Goal: Task Accomplishment & Management: Complete application form

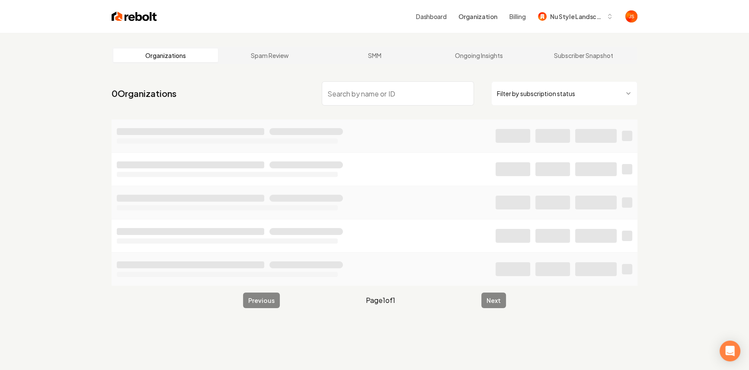
click at [515, 90] on html "Dashboard Organization Billing Nu Style Landscape Organizations Spam Review SMM…" at bounding box center [374, 185] width 749 height 370
click at [377, 89] on input "search" at bounding box center [398, 93] width 152 height 24
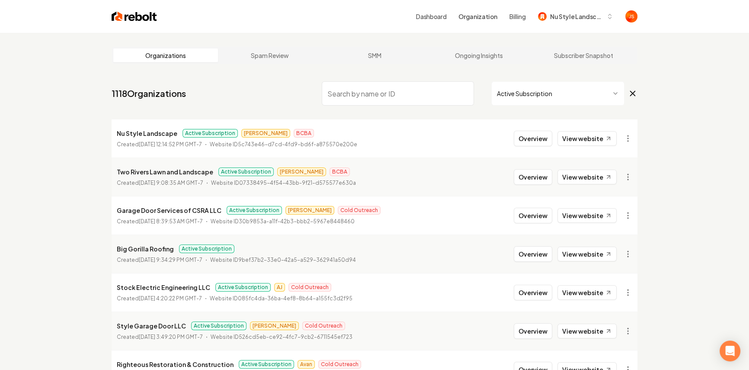
click at [426, 95] on input "search" at bounding box center [398, 93] width 152 height 24
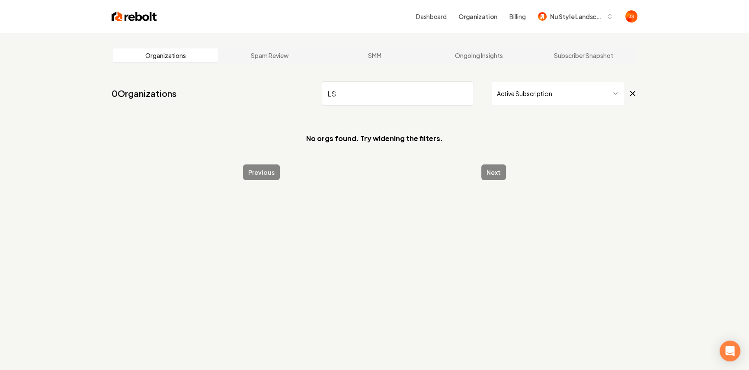
type input "L"
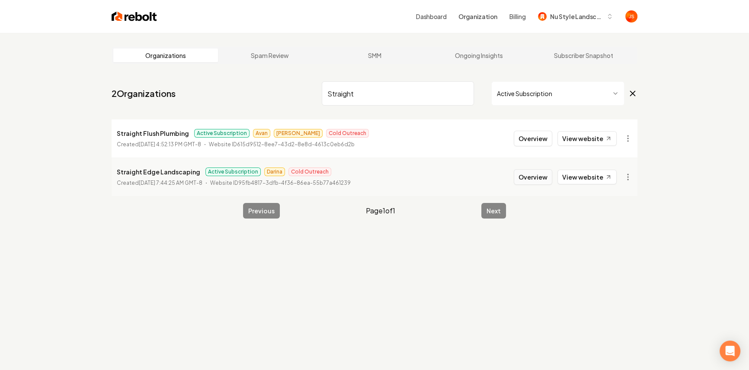
type input "Straight"
click at [541, 182] on button "Overview" at bounding box center [533, 177] width 38 height 16
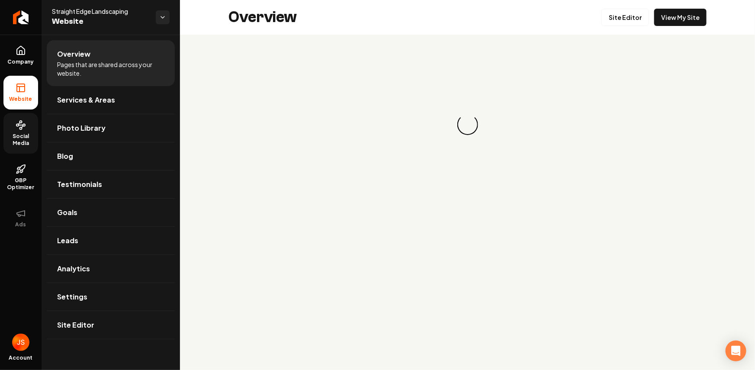
click at [36, 128] on link "Social Media" at bounding box center [20, 133] width 35 height 41
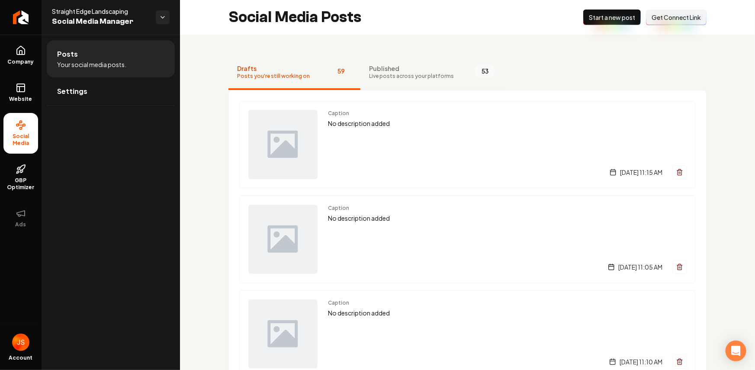
click at [390, 59] on button "Published Live posts across your platforms 53" at bounding box center [432, 72] width 144 height 35
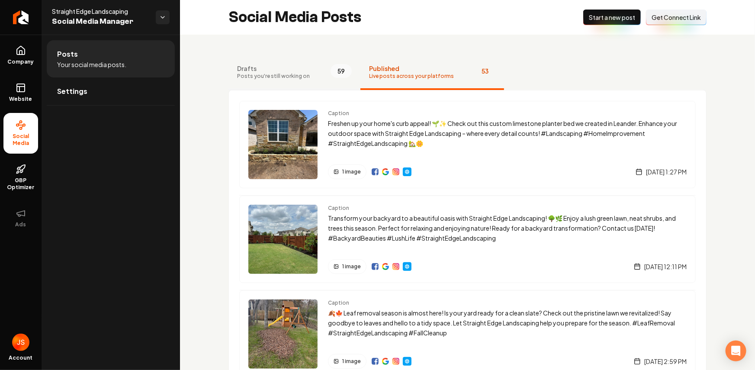
click at [279, 73] on span "Posts you're still working on" at bounding box center [273, 76] width 73 height 7
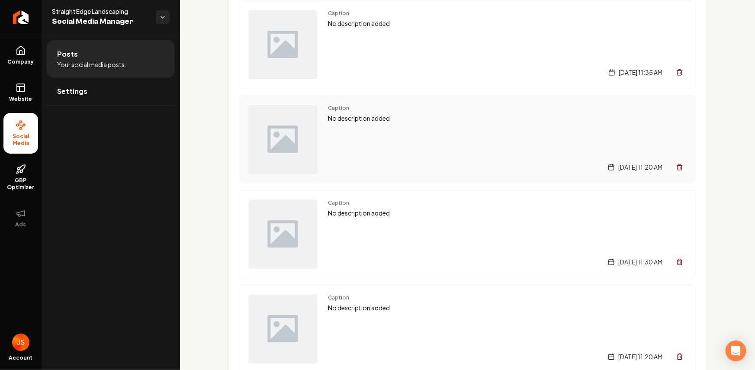
scroll to position [1742, 0]
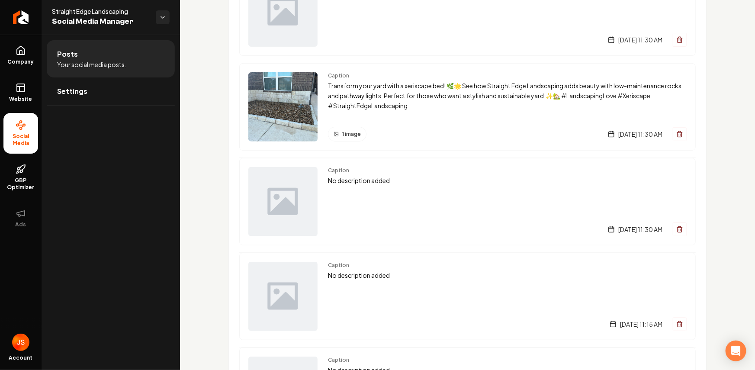
click at [380, 117] on div "Caption Transform your yard with a xeriscape bed! 🌿🌟 See how Straight Edge Land…" at bounding box center [507, 106] width 358 height 69
click at [379, 102] on p "Transform your yard with a xeriscape bed! 🌿🌟 See how Straight Edge Landscaping …" at bounding box center [507, 95] width 358 height 29
click at [308, 98] on img "Main content area" at bounding box center [282, 106] width 69 height 69
click at [347, 131] on span "1 image" at bounding box center [351, 134] width 19 height 7
click at [345, 134] on span "1 image" at bounding box center [351, 134] width 19 height 7
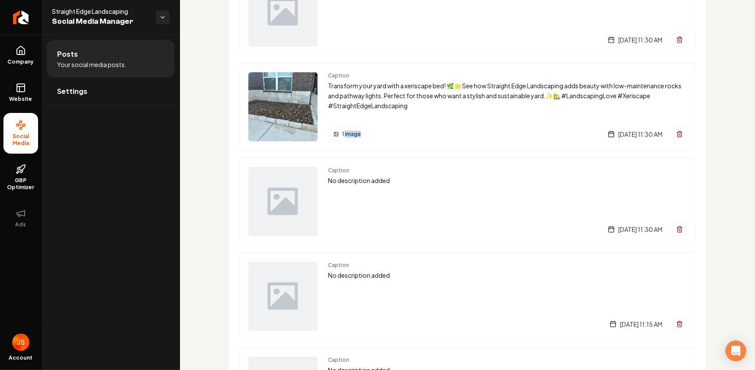
click at [345, 134] on span "1 image" at bounding box center [351, 134] width 19 height 7
click at [368, 98] on p "Transform your yard with a xeriscape bed! 🌿🌟 See how Straight Edge Landscaping …" at bounding box center [507, 95] width 358 height 29
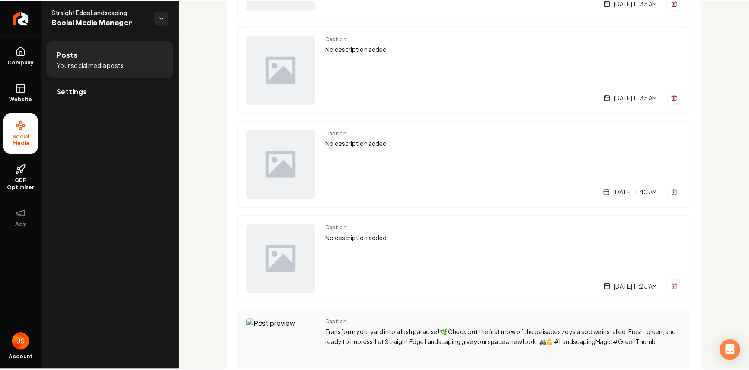
scroll to position [661, 0]
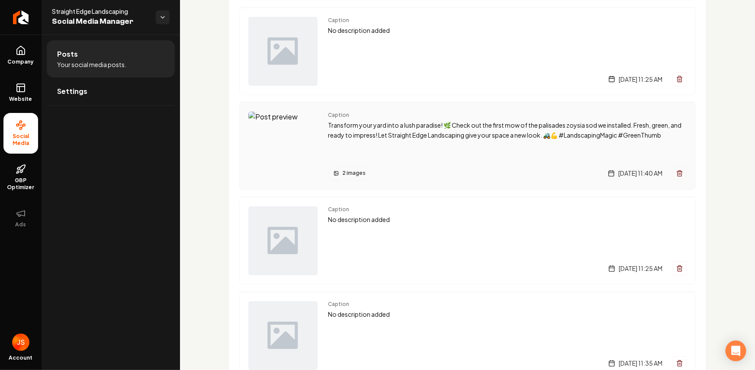
click at [366, 131] on p "Transform your yard into a lush paradise! 🌿 Check out the first mow of the pali…" at bounding box center [507, 130] width 358 height 20
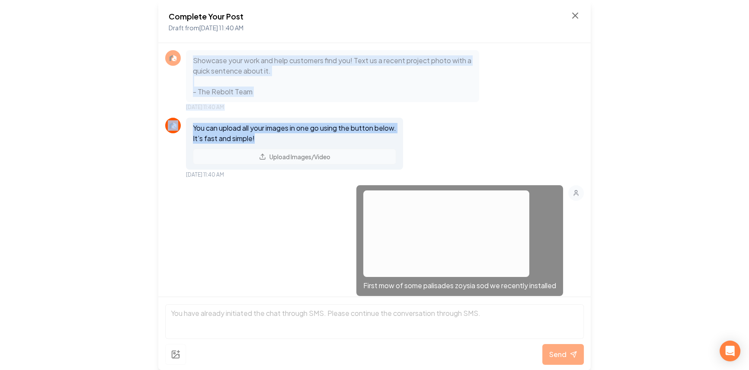
drag, startPoint x: 211, startPoint y: 59, endPoint x: 430, endPoint y: 137, distance: 232.1
click at [425, 141] on div "Showcase your work and help customers find you! Text us a recent project photo …" at bounding box center [374, 169] width 432 height 253
click at [435, 133] on div "You can upload all your images in one go using the button below. It’s fast and …" at bounding box center [374, 148] width 419 height 61
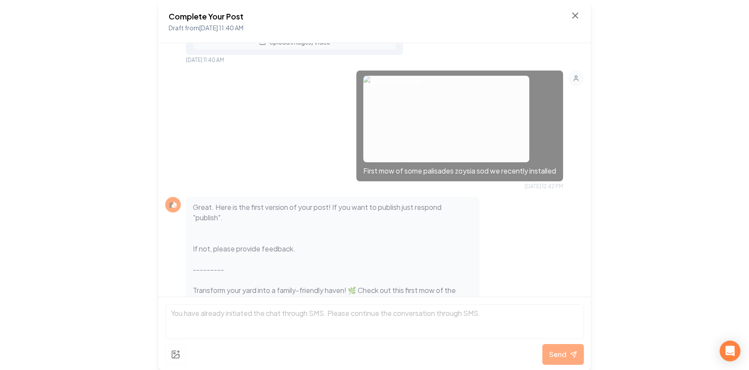
scroll to position [130, 0]
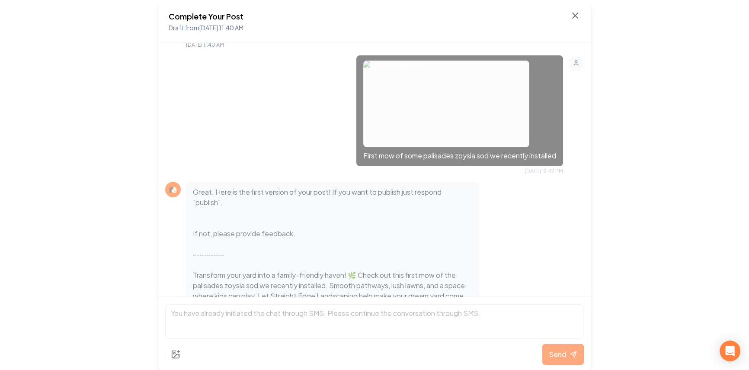
click at [363, 155] on p "First mow of some palisades zoysia sod we recently installed" at bounding box center [459, 155] width 193 height 10
drag, startPoint x: 355, startPoint y: 155, endPoint x: 538, endPoint y: 150, distance: 183.0
click at [548, 158] on p "First mow of some palisades zoysia sod we recently installed" at bounding box center [459, 155] width 193 height 10
click at [533, 145] on div "First mow of some palisades zoysia sod we recently installed" at bounding box center [459, 110] width 207 height 111
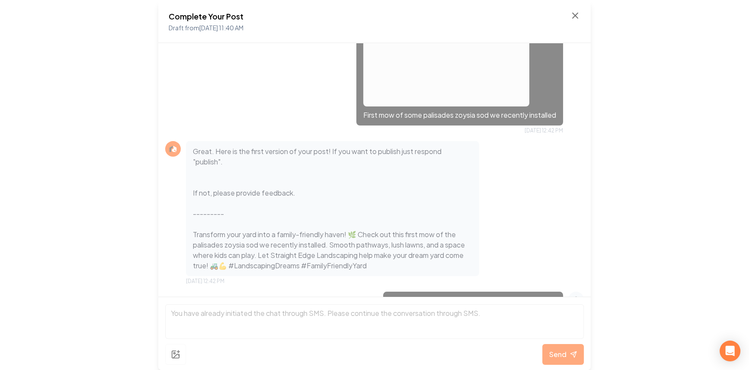
scroll to position [232, 0]
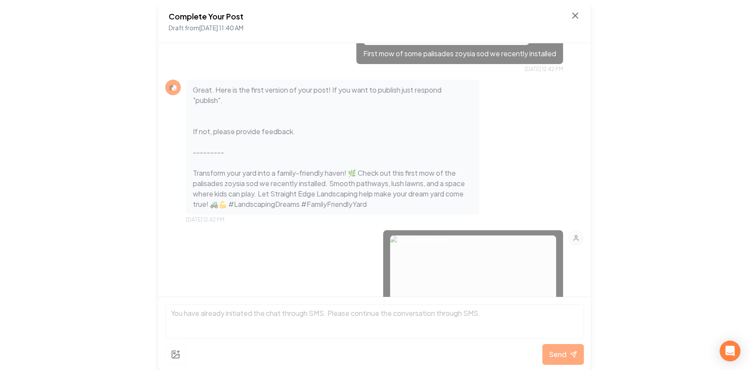
click at [200, 163] on p "Great. Here is the first version of your post! If you want to publish just resp…" at bounding box center [332, 147] width 279 height 125
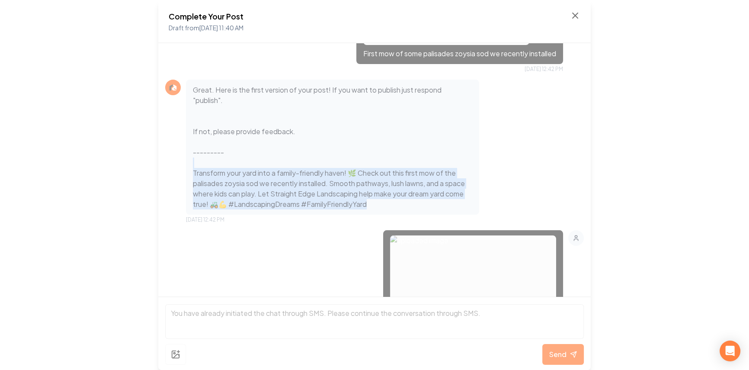
drag, startPoint x: 190, startPoint y: 166, endPoint x: 413, endPoint y: 201, distance: 226.3
click at [415, 210] on div "Great. Here is the first version of your post! If you want to publish just resp…" at bounding box center [332, 147] width 293 height 135
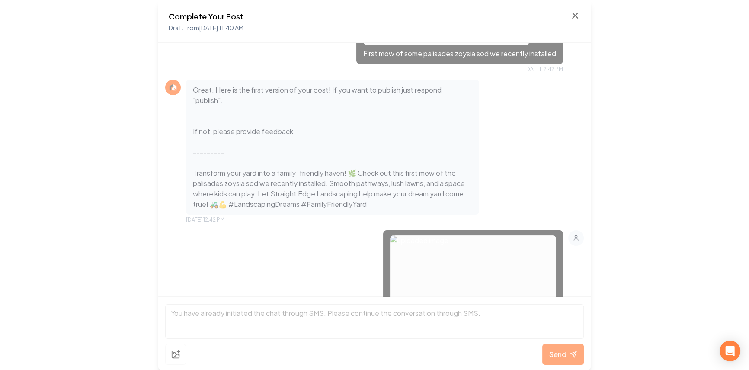
click at [413, 201] on p "Great. Here is the first version of your post! If you want to publish just resp…" at bounding box center [332, 147] width 279 height 125
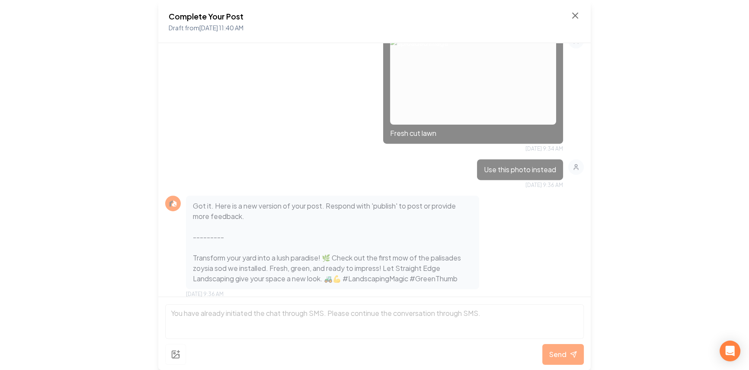
scroll to position [437, 0]
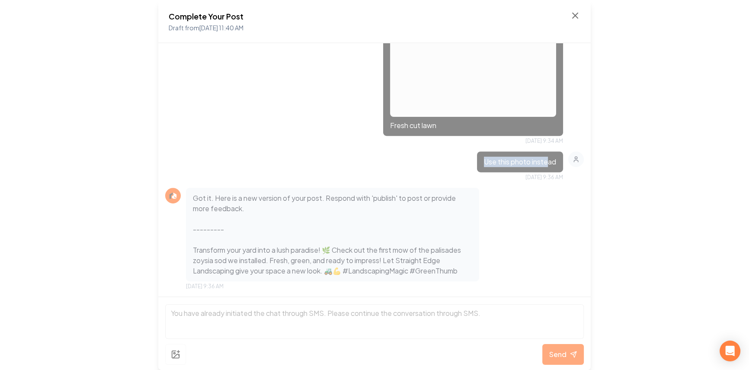
drag, startPoint x: 476, startPoint y: 158, endPoint x: 547, endPoint y: 159, distance: 71.3
click at [545, 159] on div "Use this photo instead" at bounding box center [520, 161] width 86 height 21
click at [547, 159] on p "Use this photo instead" at bounding box center [520, 162] width 72 height 10
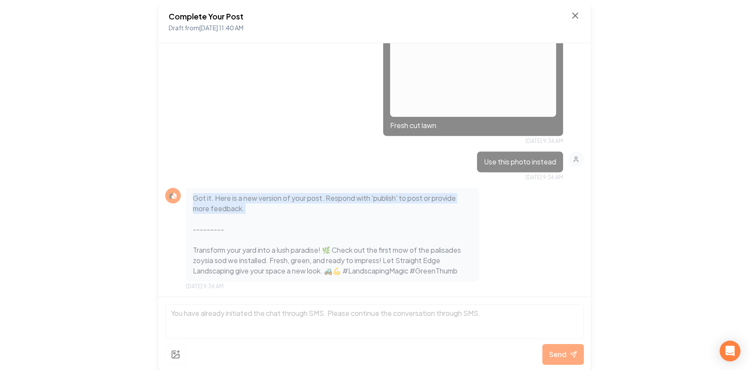
drag, startPoint x: 227, startPoint y: 196, endPoint x: 354, endPoint y: 217, distance: 129.2
click at [364, 220] on div "Got it. Here is a new version of your post. Respond with 'publish' to post or p…" at bounding box center [332, 234] width 293 height 93
click at [331, 208] on p "Got it. Here is a new version of your post. Respond with 'publish' to post or p…" at bounding box center [332, 234] width 279 height 83
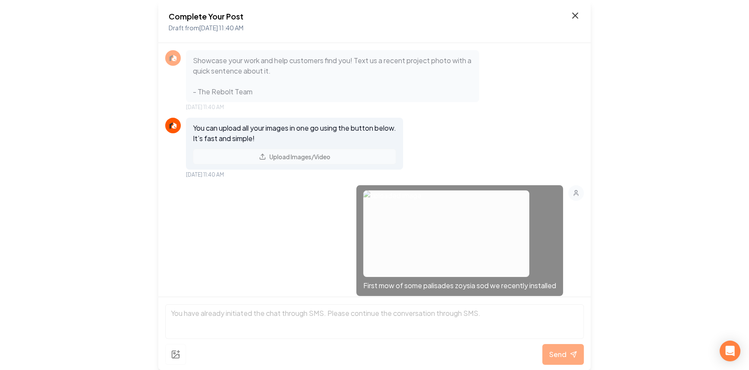
click at [575, 13] on icon at bounding box center [575, 15] width 10 height 10
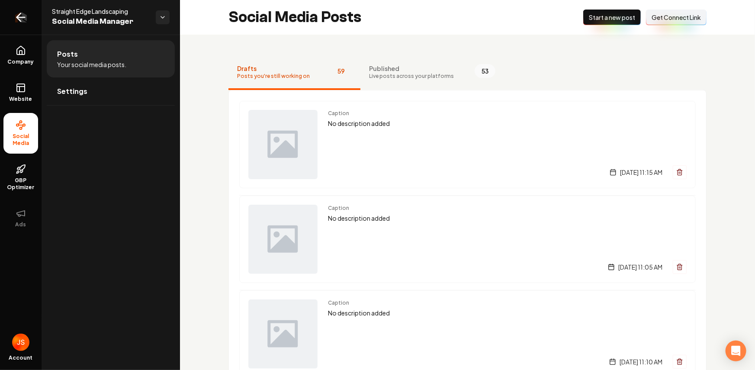
click at [11, 16] on link "Return to dashboard" at bounding box center [21, 17] width 42 height 35
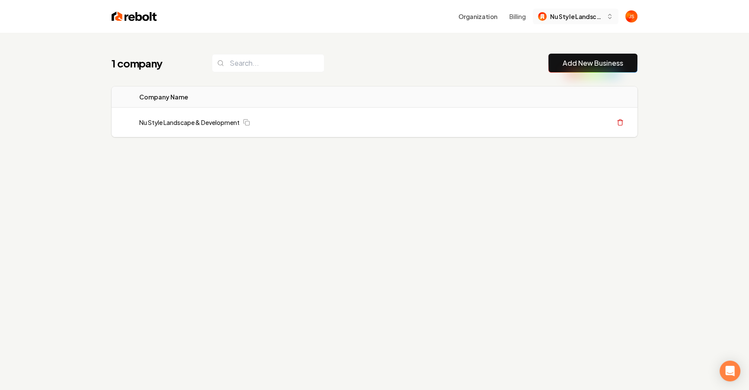
click at [581, 16] on span "Nu Style Landscape" at bounding box center [576, 16] width 53 height 9
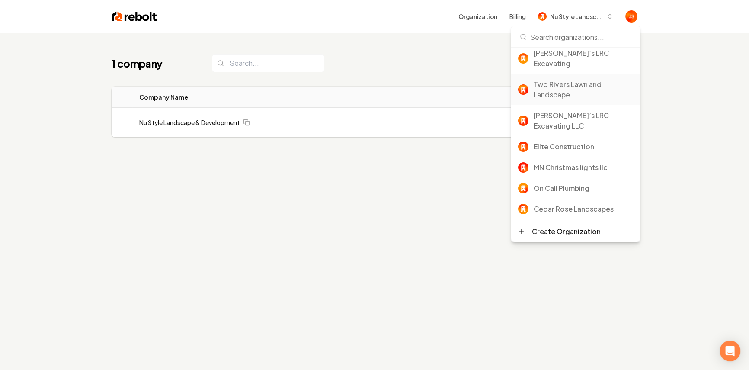
scroll to position [31, 0]
click at [543, 223] on div "Rebolt Site Builder" at bounding box center [583, 228] width 99 height 10
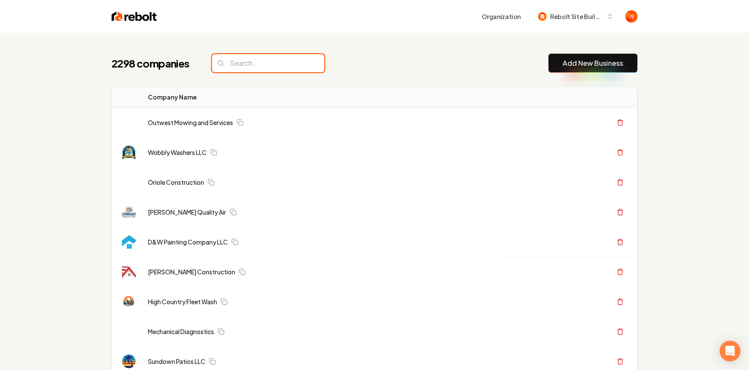
click at [299, 70] on input "search" at bounding box center [268, 63] width 112 height 18
click at [291, 65] on input "search" at bounding box center [268, 63] width 112 height 18
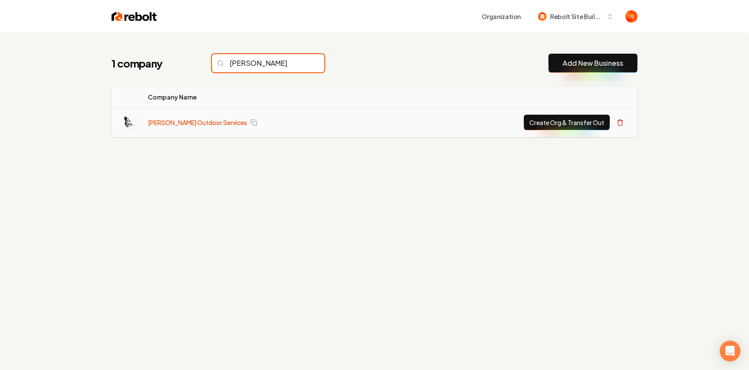
type input "Woolf"
click at [181, 120] on link "Woolf Outdoor Services" at bounding box center [197, 122] width 99 height 9
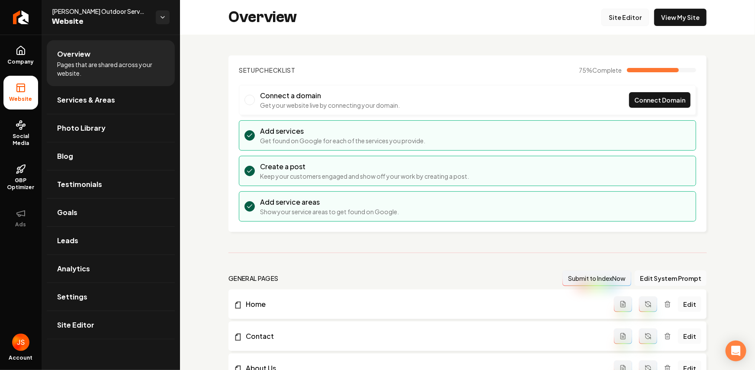
click at [626, 26] on link "Site Editor" at bounding box center [625, 17] width 48 height 17
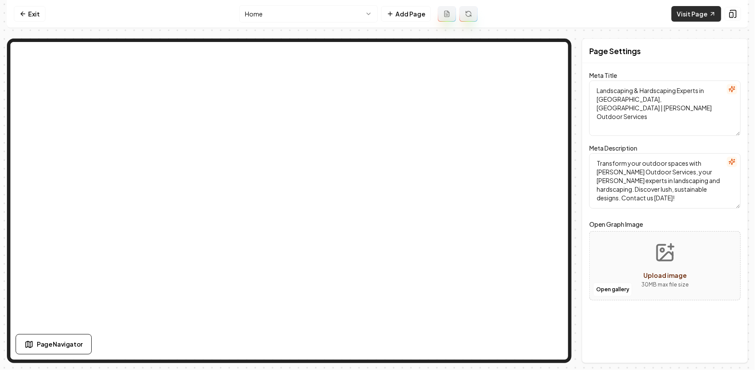
click at [698, 12] on link "Visit Page" at bounding box center [696, 14] width 50 height 16
click at [678, 10] on link "Visit Page" at bounding box center [696, 14] width 50 height 16
click at [21, 16] on icon at bounding box center [22, 13] width 7 height 7
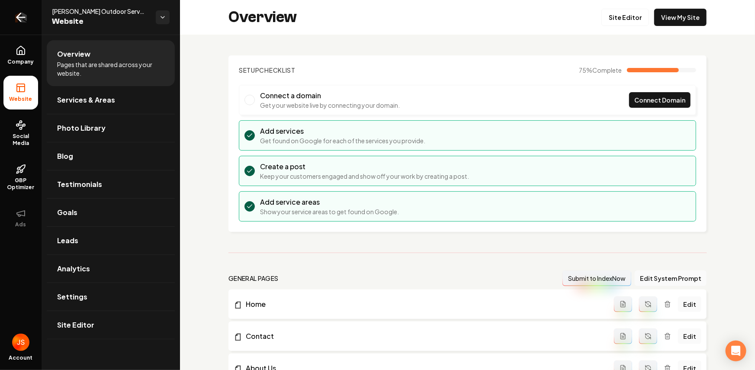
click at [26, 16] on icon "Return to dashboard" at bounding box center [21, 17] width 14 height 14
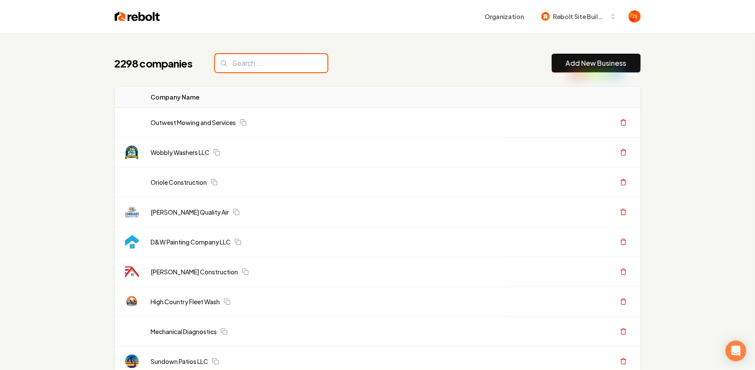
click at [253, 67] on input "search" at bounding box center [271, 63] width 112 height 18
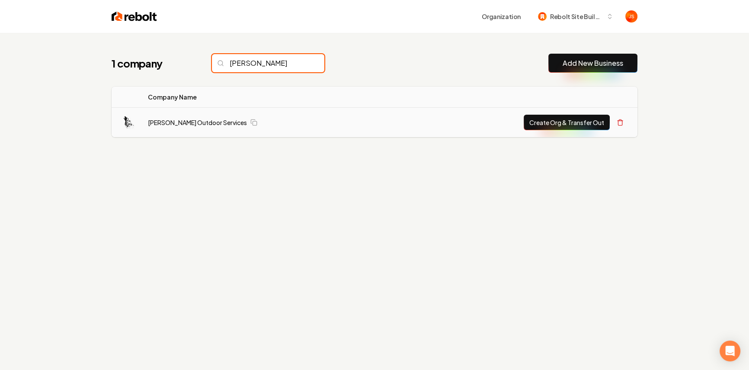
type input "woolf"
click at [569, 125] on button "Create Org & Transfer Out" at bounding box center [567, 123] width 86 height 16
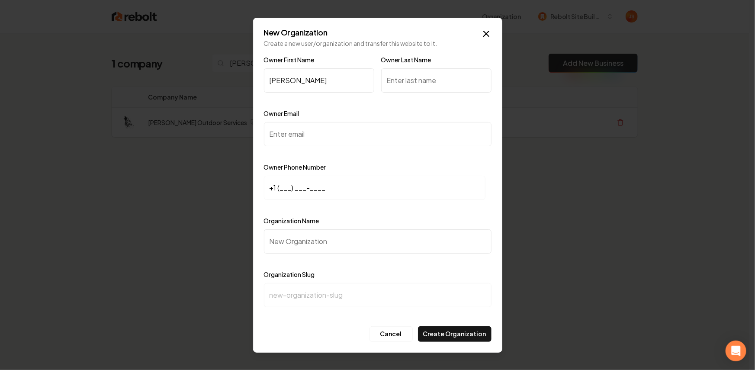
type input "Carter"
click at [403, 50] on div "New Organization Create a new user/organization and transfer this website to it…" at bounding box center [377, 185] width 249 height 335
click at [402, 79] on input "Owner Last Name" at bounding box center [436, 80] width 110 height 24
type input "Woolfolk"
click at [348, 127] on input "Owner Email" at bounding box center [377, 134] width 227 height 24
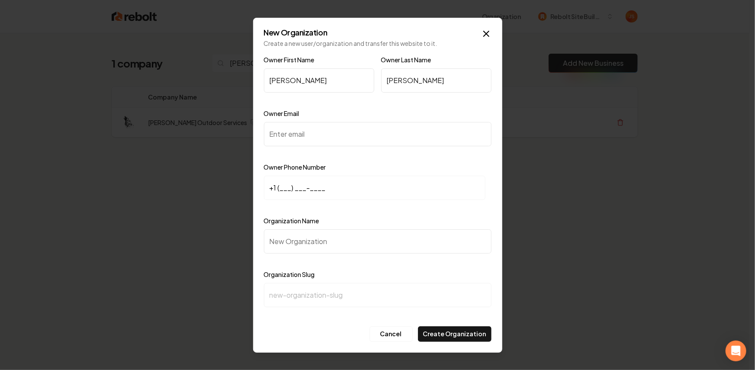
paste input "Carterwoolfolk15@gmail.com"
type input "Carterwoolfolk15@gmail.com"
drag, startPoint x: 294, startPoint y: 185, endPoint x: 288, endPoint y: 185, distance: 6.1
click at [294, 185] on input "+1 (___) ___-____" at bounding box center [374, 188] width 221 height 24
drag, startPoint x: 285, startPoint y: 185, endPoint x: 281, endPoint y: 185, distance: 4.4
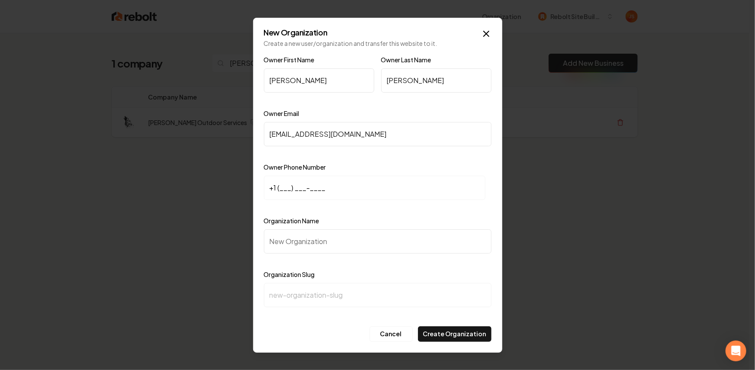
click at [285, 185] on input "+1 (___) ___-____" at bounding box center [374, 188] width 221 height 24
click at [281, 185] on input "+1 (___) ___-____" at bounding box center [374, 188] width 221 height 24
paste input "513) 560-6388"
type input "+1 (513) 560-6388"
click at [309, 234] on input "Organization Name" at bounding box center [377, 241] width 227 height 24
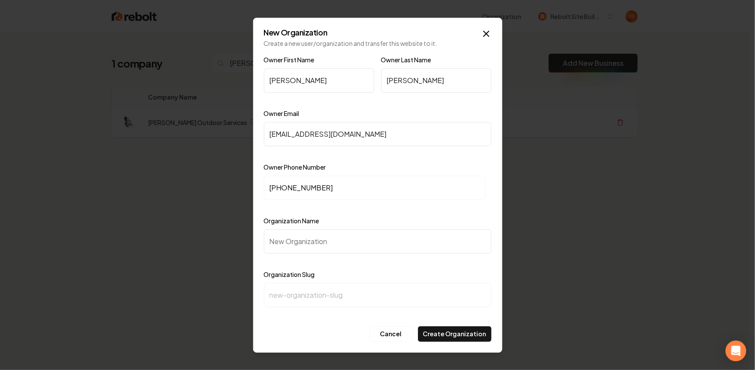
type input "W"
type input "w"
type input "Wo"
type input "wo"
type input "Woo"
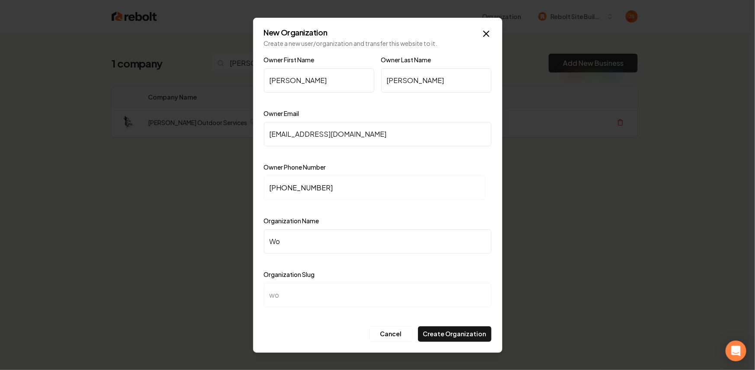
type input "woo"
type input "Wool"
type input "wool"
type input "Woolf"
type input "woolf"
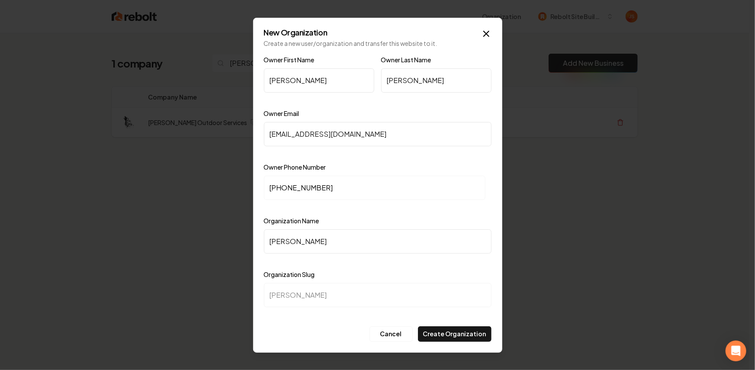
type input "Woolf O"
type input "woolf-o"
type input "Woolf Ou"
type input "woolf-ou"
type input "Woolf Out"
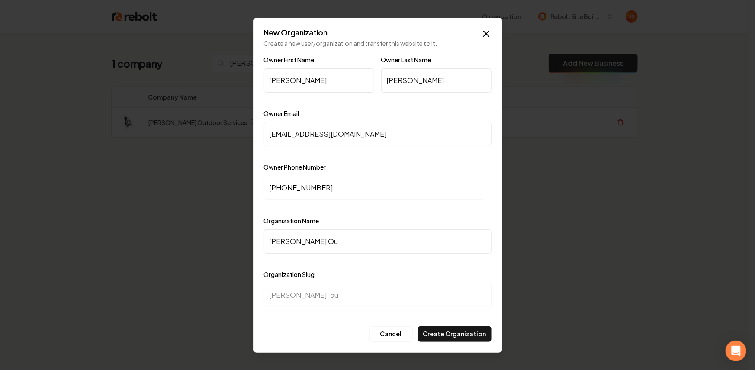
type input "woolf-out"
type input "Woolf Outd"
type input "woolf-outd"
type input "Woolf Outdo"
type input "woolf-outdo"
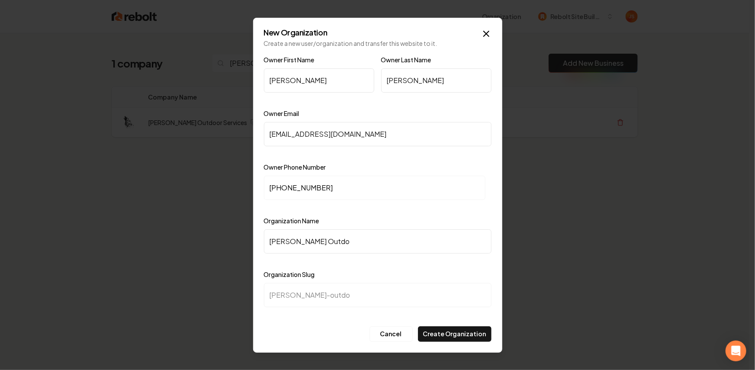
type input "Woolf Outdor"
type input "woolf-outdor"
type input "Woolf Outdors"
type input "woolf-outdors"
type input "Woolf Outdor"
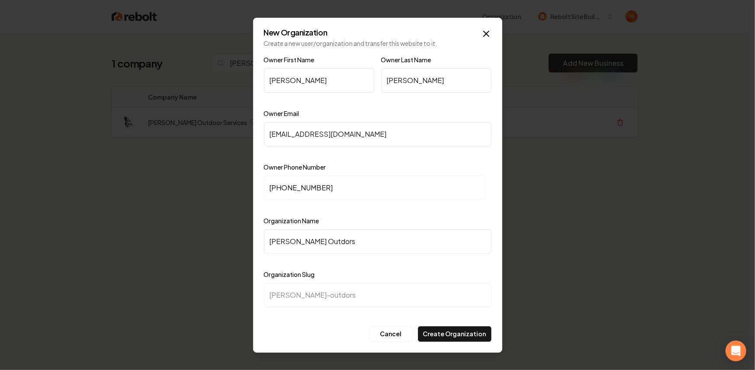
type input "woolf-outdor"
type input "Woolf Outdo"
type input "woolf-outdo"
type input "Woolf Outdor"
type input "woolf-outdor"
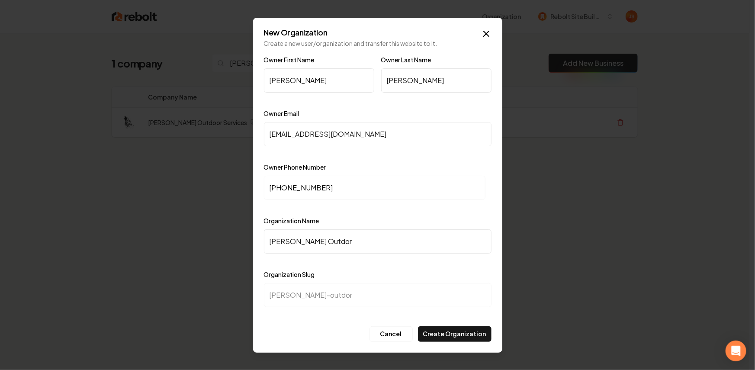
type input "Woolf Outdo"
type input "woolf-outdo"
type input "Woolf Outdoi"
type input "woolf-outdoi"
type input "Woolf Outdoir"
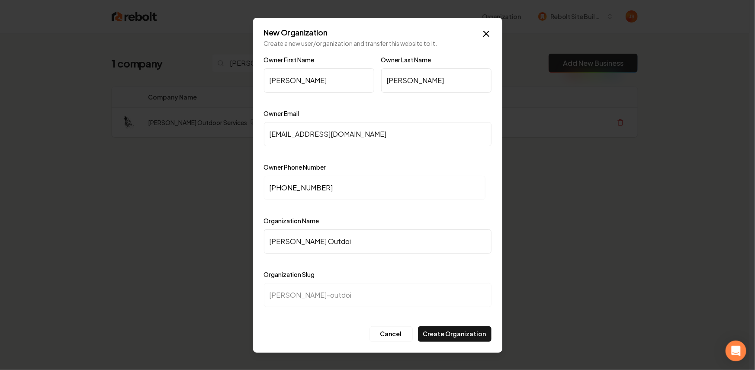
type input "woolf-outdoir"
type input "Woolf Outdoi"
type input "woolf-outdoi"
type input "Woolf Outdo"
type input "woolf-outdo"
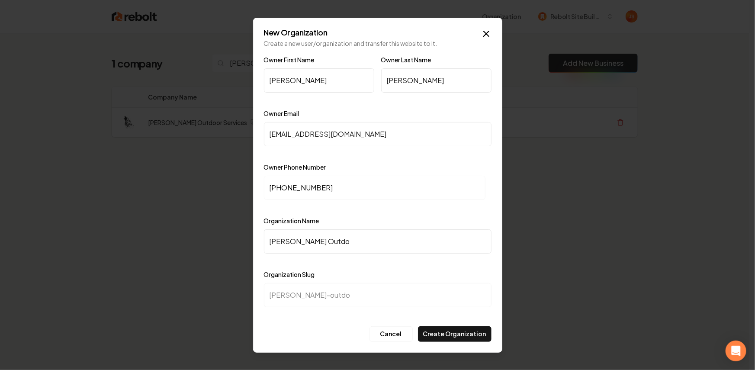
type input "Woolf Outdoo"
type input "woolf-outdoo"
type input "Woolf Outdoor"
type input "woolf-outdoor"
type input "Woolf Outdoor S"
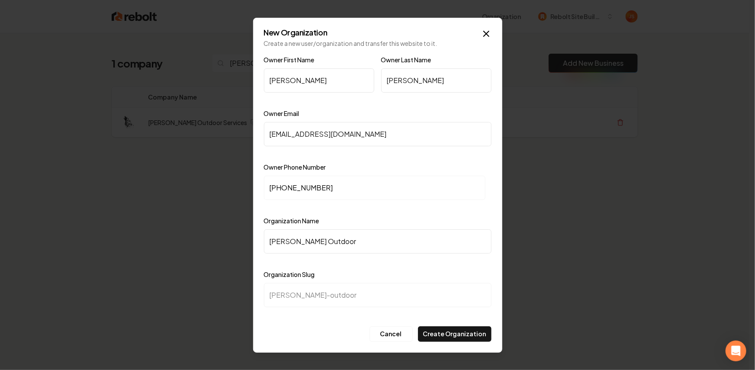
type input "woolf-outdoor-s"
type input "Woolf Outdoor Se"
type input "woolf-outdoor-se"
type input "Woolf Outdoor Ser"
type input "woolf-outdoor-ser"
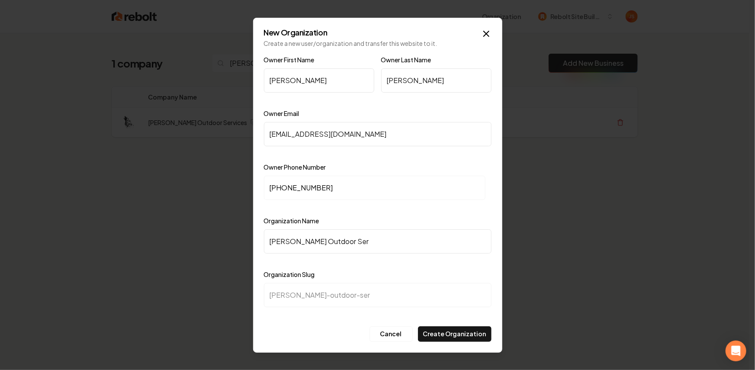
type input "Woolf Outdoor Serv"
type input "woolf-outdoor-serv"
type input "Woolf Outdoor Servc"
type input "woolf-outdoor-servc"
type input "Woolf Outdoor Servci"
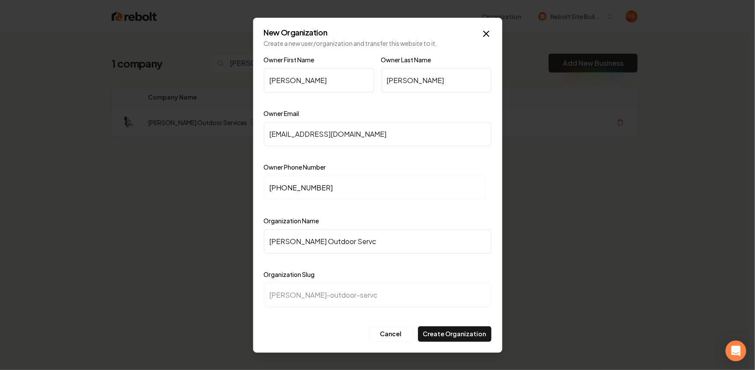
type input "woolf-outdoor-servci"
type input "Woolf Outdoor Servc"
type input "woolf-outdoor-servc"
type input "Woolf Outdoor Serv"
type input "woolf-outdoor-serv"
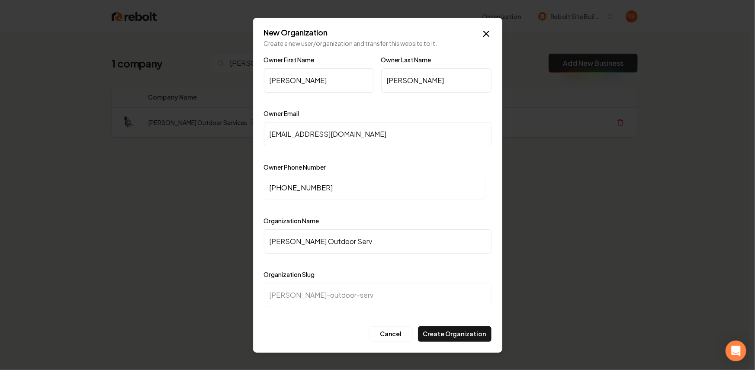
type input "Woolf Outdoor Servi"
type input "woolf-outdoor-servi"
type input "Woolf Outdoor Servic"
type input "woolf-outdoor-servic"
type input "Woolf Outdoor Service"
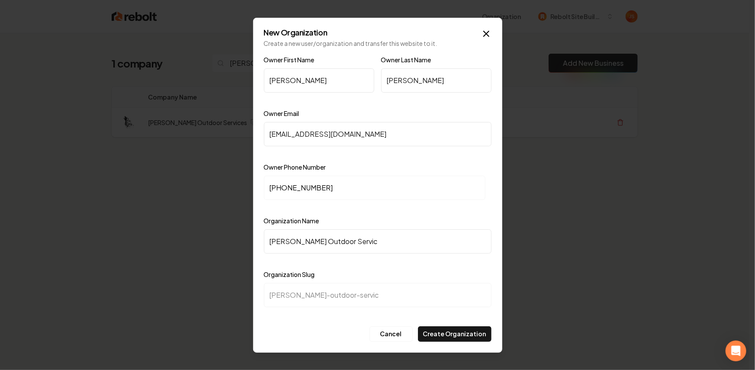
type input "woolf-outdoor-service"
type input "[PERSON_NAME] Outdoor Services"
type input "woolf-outdoor-services"
type input "[PERSON_NAME] Outdoor Services"
click at [443, 333] on button "Create Organization" at bounding box center [455, 334] width 74 height 16
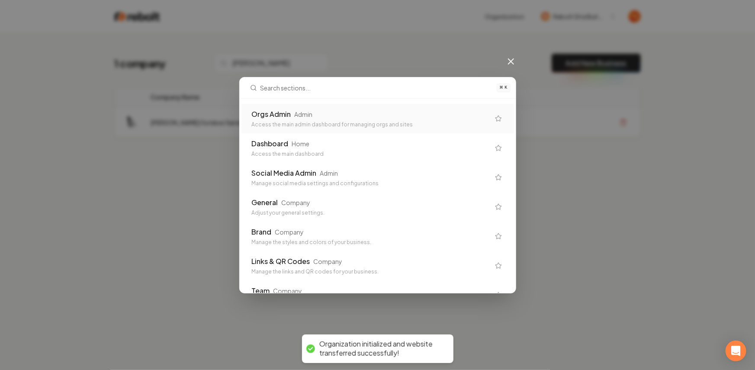
click at [412, 114] on div "Orgs Admin Admin" at bounding box center [371, 114] width 238 height 10
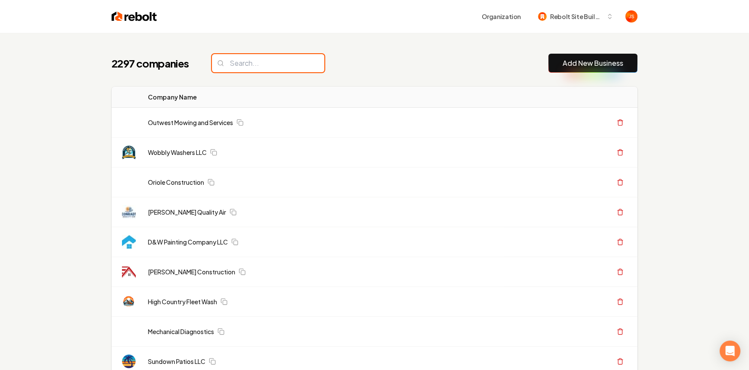
click at [256, 58] on input "search" at bounding box center [268, 63] width 112 height 18
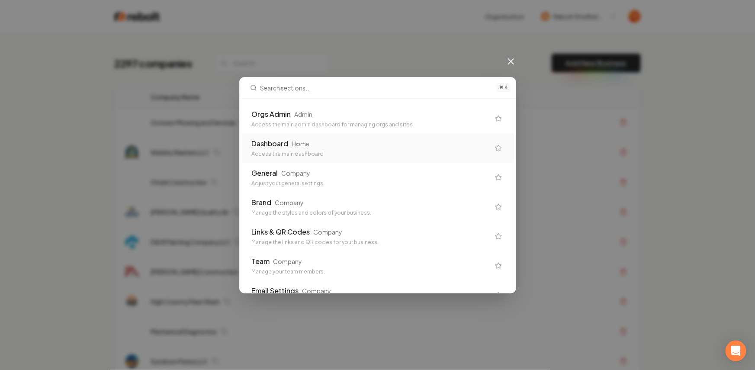
click at [312, 123] on div "Access the main admin dashboard for managing orgs and sites" at bounding box center [371, 124] width 238 height 7
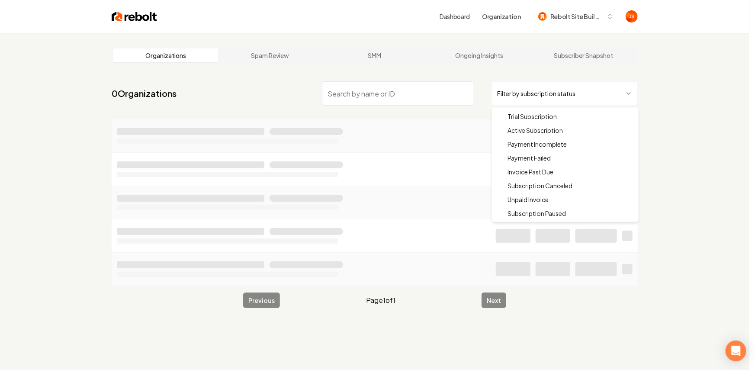
click at [581, 88] on html "Dashboard Organization Rebolt Site Builder Organizations Spam Review SMM Ongoin…" at bounding box center [377, 185] width 755 height 370
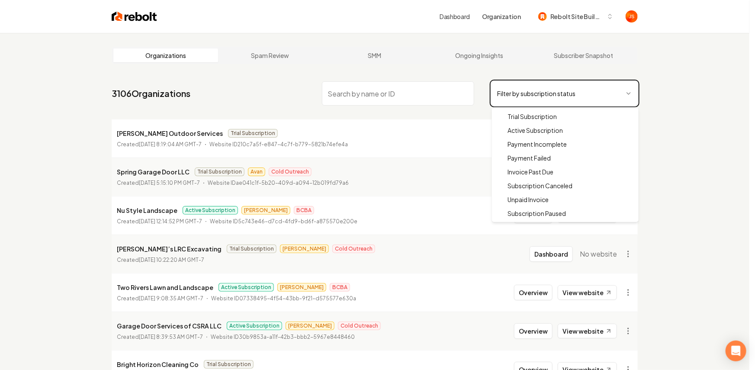
click at [439, 121] on html "Dashboard Organization Rebolt Site Builder Organizations Spam Review SMM Ongoin…" at bounding box center [377, 185] width 755 height 370
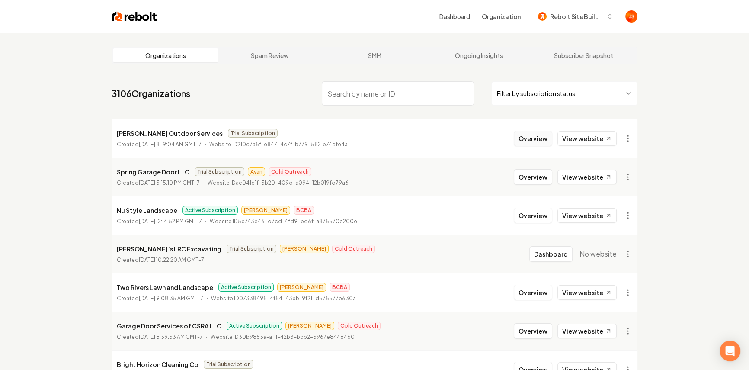
click at [544, 137] on button "Overview" at bounding box center [533, 139] width 38 height 16
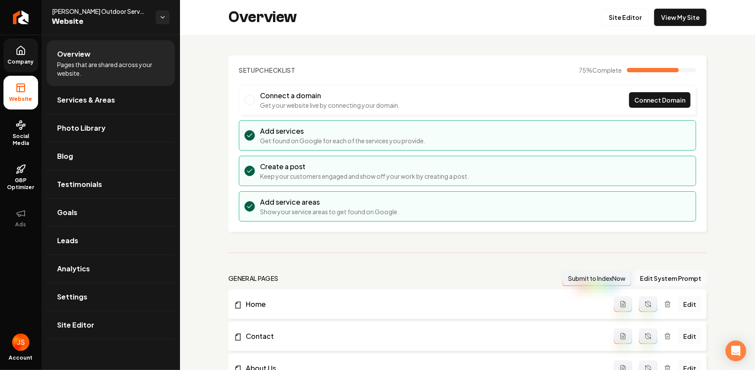
click at [24, 58] on span "Company" at bounding box center [20, 61] width 33 height 7
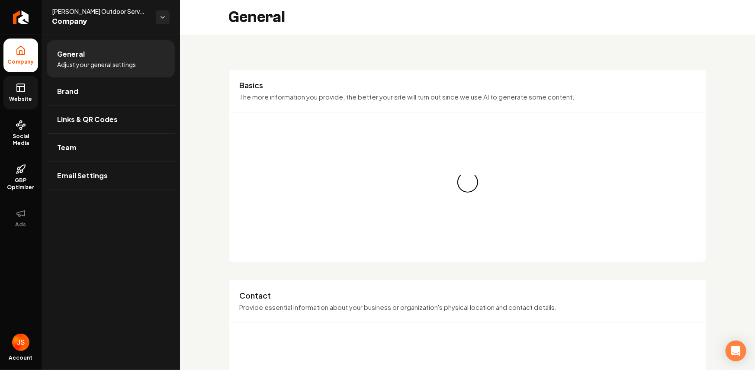
click at [22, 89] on icon at bounding box center [21, 88] width 10 height 10
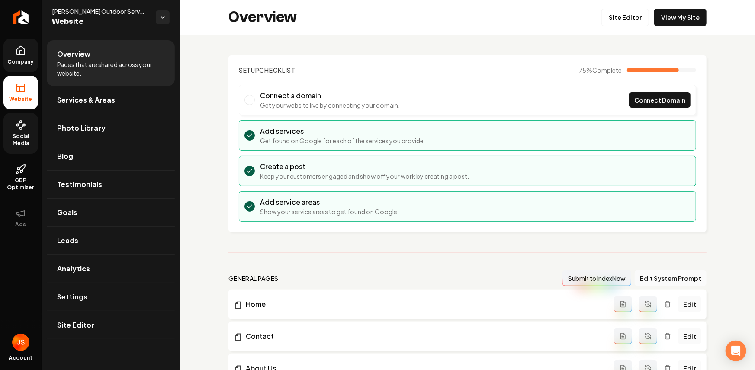
click at [21, 120] on icon at bounding box center [21, 125] width 10 height 10
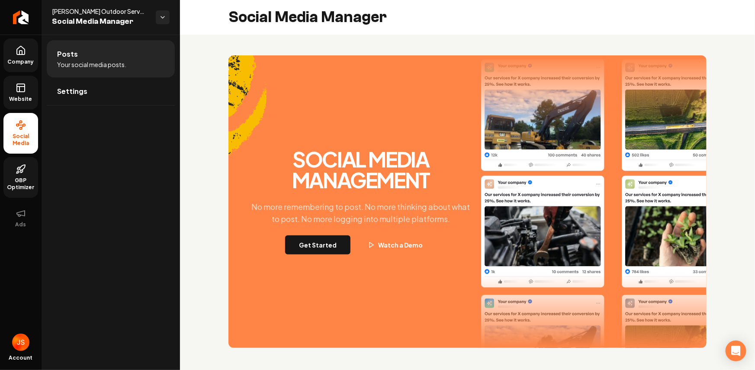
click at [25, 162] on link "GBP Optimizer" at bounding box center [20, 177] width 35 height 41
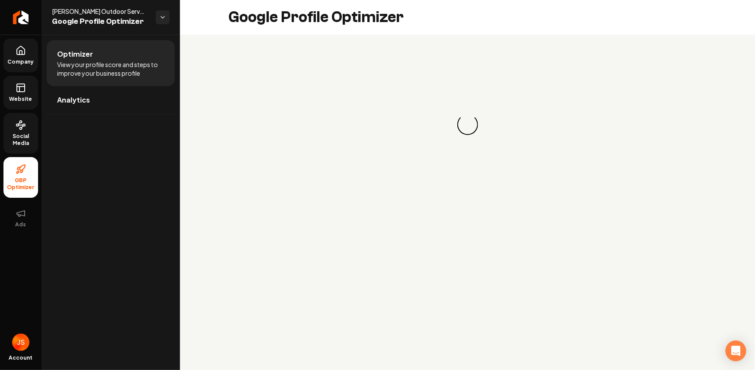
click at [19, 173] on icon at bounding box center [21, 169] width 10 height 10
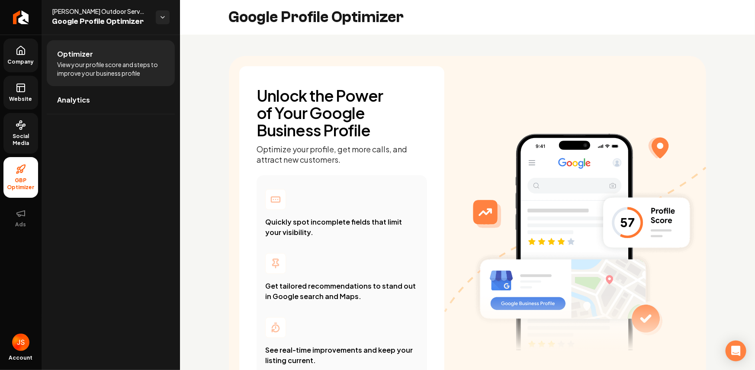
click at [21, 94] on link "Website" at bounding box center [20, 93] width 35 height 34
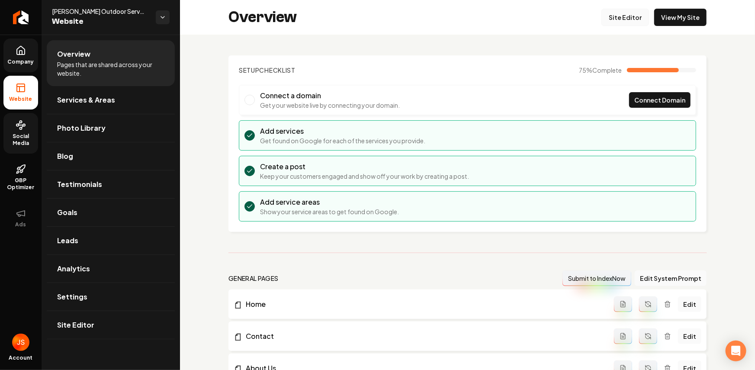
click at [616, 20] on link "Site Editor" at bounding box center [625, 17] width 48 height 17
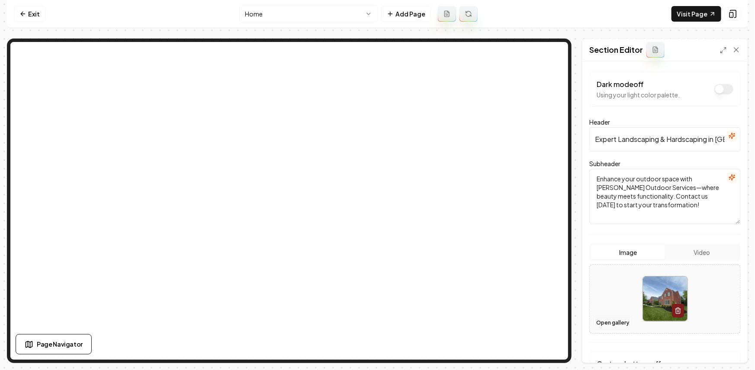
click at [615, 321] on button "Open gallery" at bounding box center [612, 323] width 39 height 14
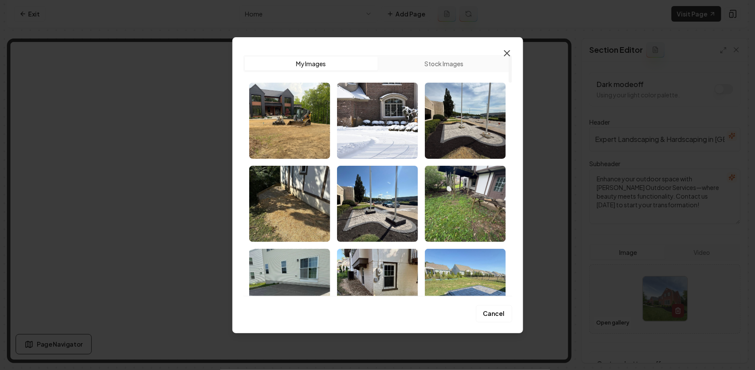
click at [507, 54] on icon "button" at bounding box center [506, 53] width 5 height 5
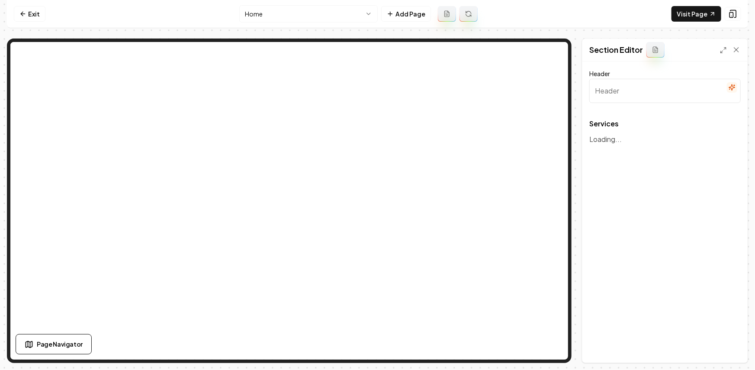
type input "Our Expert Landscaping & Hardscaping Services"
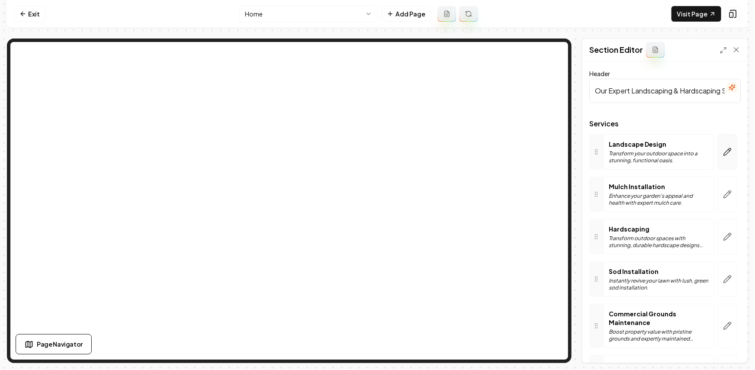
click at [723, 152] on icon "button" at bounding box center [727, 151] width 9 height 9
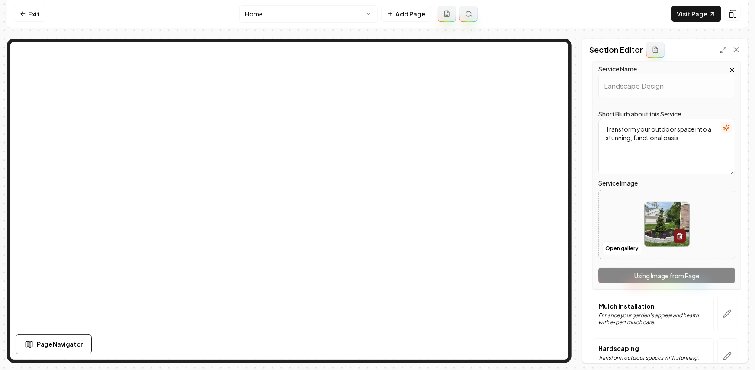
scroll to position [74, 0]
click at [624, 247] on button "Open gallery" at bounding box center [621, 247] width 39 height 14
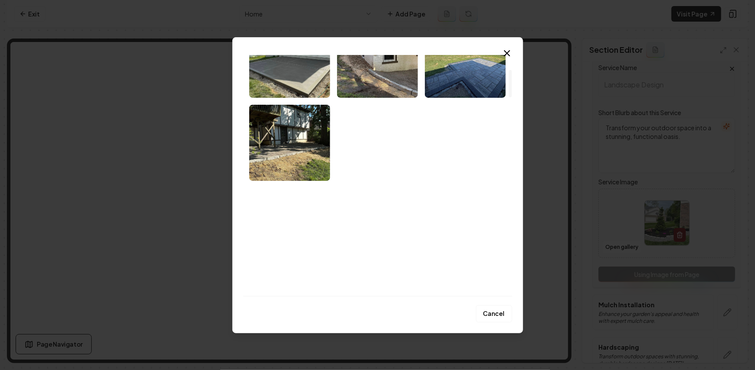
scroll to position [291, 0]
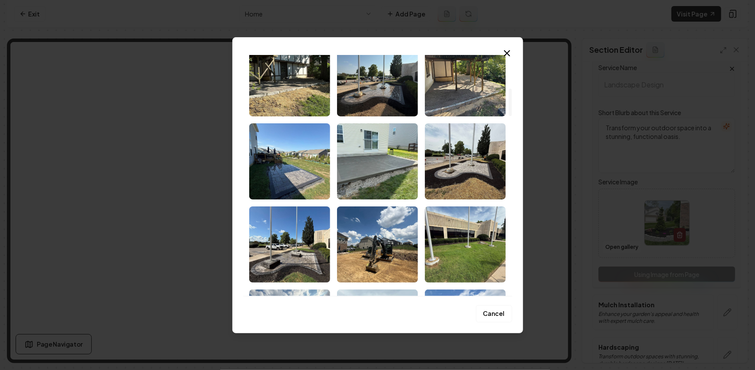
drag, startPoint x: 507, startPoint y: 53, endPoint x: 361, endPoint y: 25, distance: 148.7
click at [506, 53] on icon "button" at bounding box center [506, 53] width 5 height 5
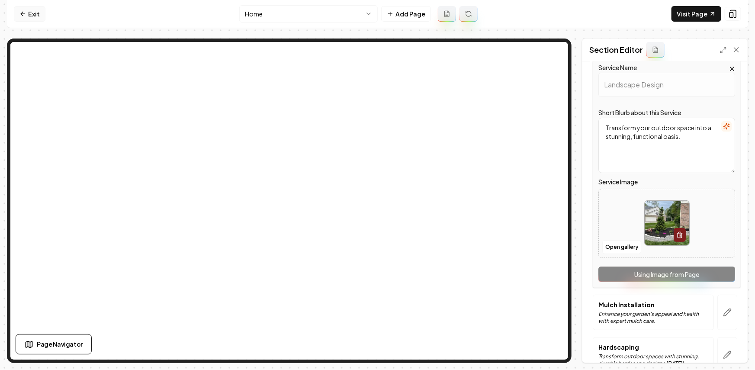
click at [38, 14] on link "Exit" at bounding box center [30, 14] width 32 height 16
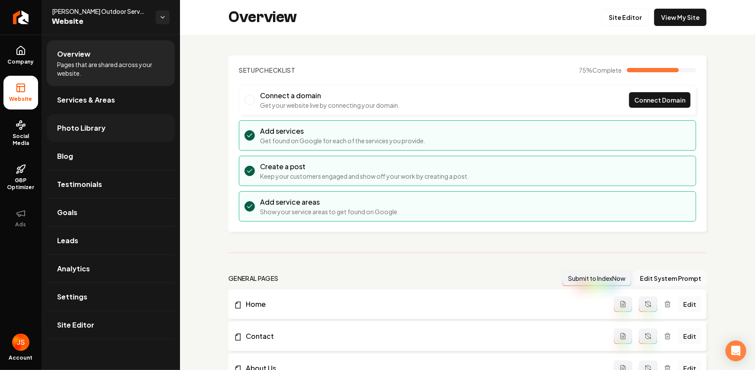
click at [94, 130] on span "Photo Library" at bounding box center [81, 128] width 48 height 10
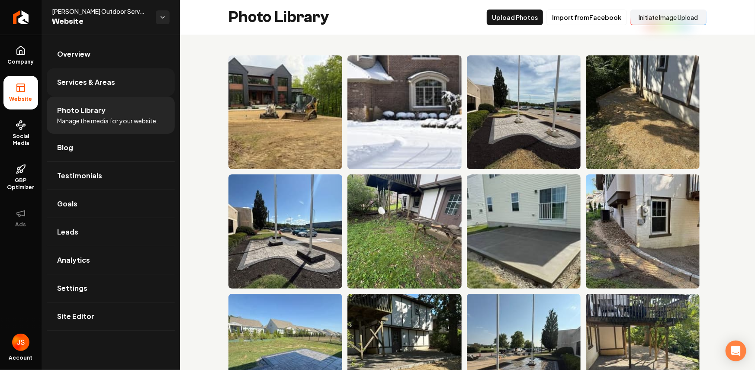
click at [83, 84] on span "Services & Areas" at bounding box center [86, 82] width 58 height 10
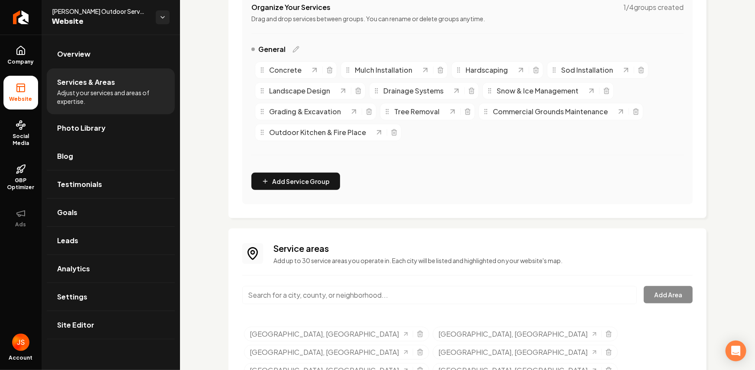
scroll to position [129, 0]
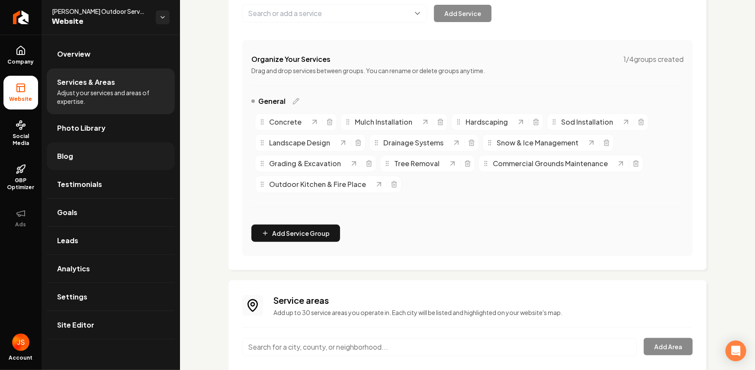
click at [112, 158] on link "Blog" at bounding box center [111, 156] width 128 height 28
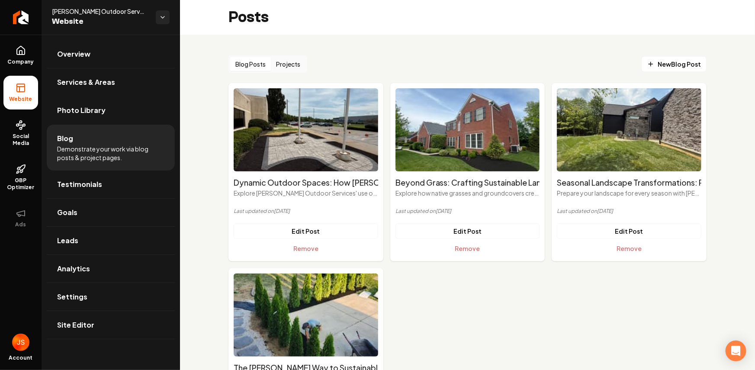
click at [286, 62] on button "Projects" at bounding box center [288, 64] width 35 height 14
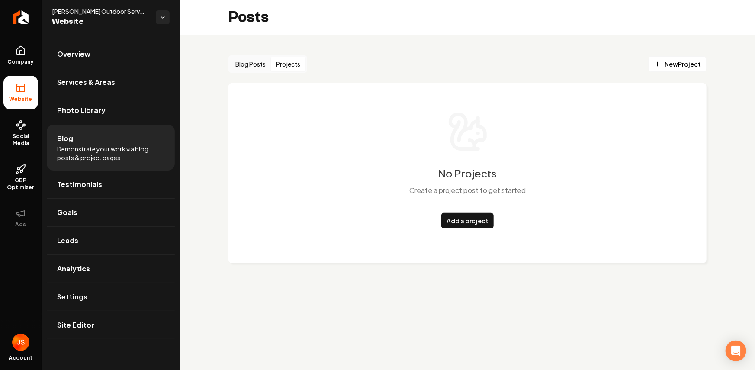
click at [258, 65] on button "Blog Posts" at bounding box center [250, 64] width 41 height 14
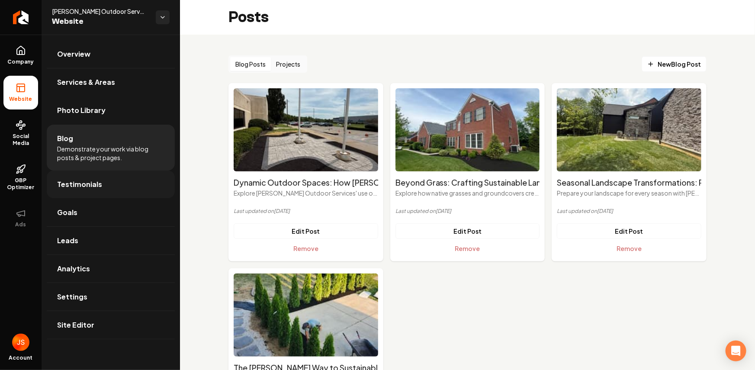
click at [96, 183] on span "Testimonials" at bounding box center [79, 184] width 45 height 10
click at [85, 186] on span "Testimonials" at bounding box center [79, 184] width 45 height 10
click at [87, 189] on link "Testimonials" at bounding box center [111, 184] width 128 height 28
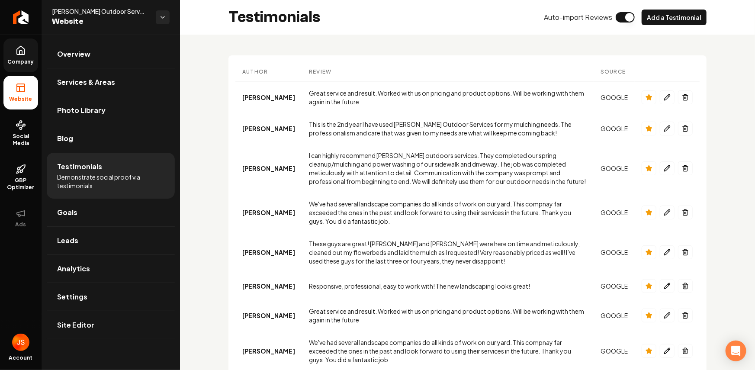
click at [26, 55] on icon at bounding box center [21, 50] width 10 height 10
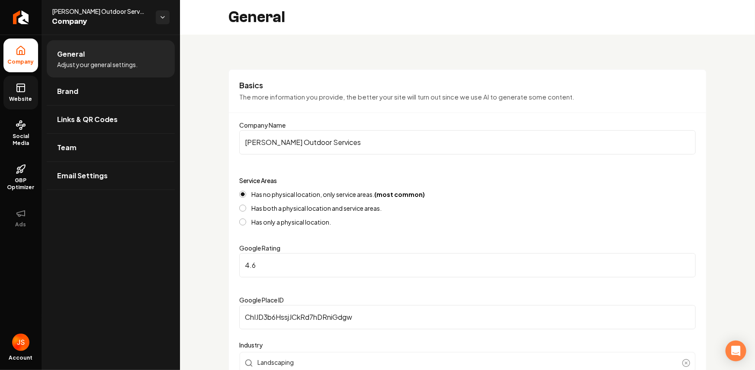
click at [25, 83] on icon at bounding box center [21, 88] width 10 height 10
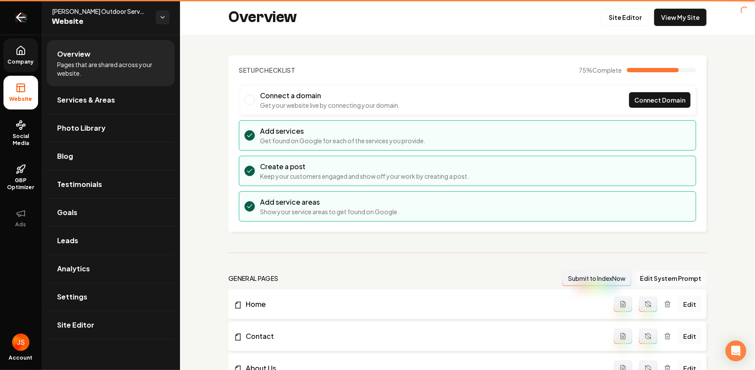
click at [17, 19] on icon "Return to dashboard" at bounding box center [21, 17] width 14 height 14
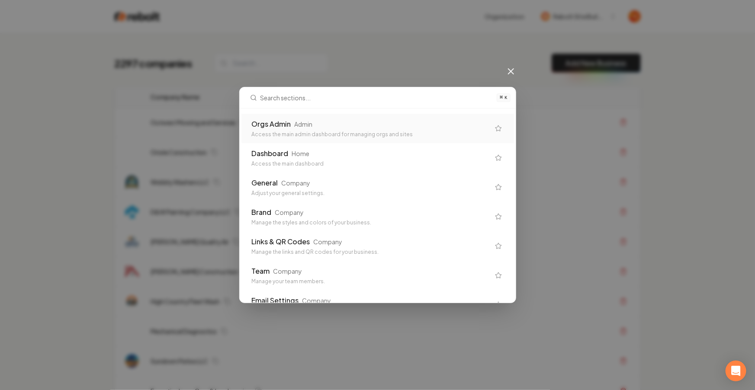
click at [261, 125] on div "Orgs Admin" at bounding box center [271, 124] width 39 height 10
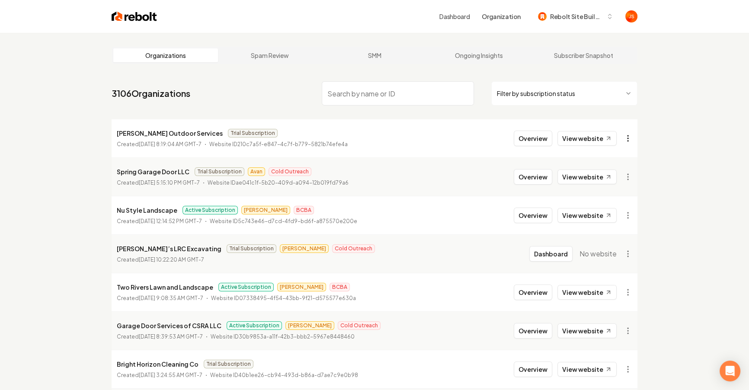
click at [627, 134] on html "Dashboard Organization Rebolt Site Builder Organizations Spam Review SMM Ongoin…" at bounding box center [374, 195] width 749 height 390
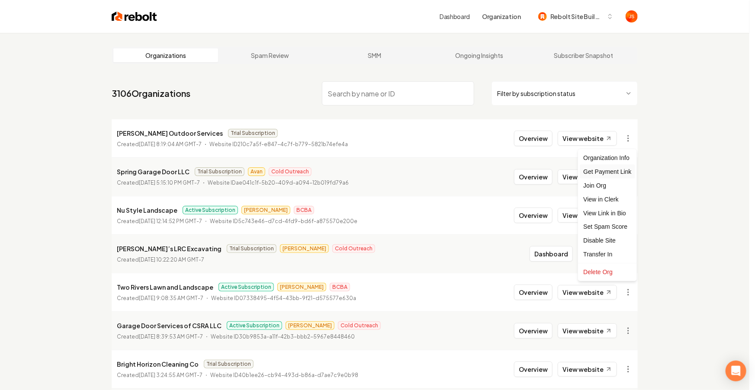
click at [607, 166] on div "Get Payment Link" at bounding box center [606, 172] width 55 height 14
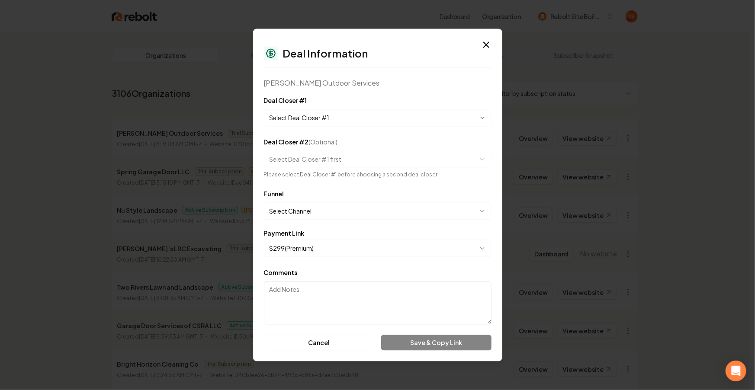
click at [312, 124] on body "Dashboard Organization Rebolt Site Builder Organizations Spam Review SMM Ongoin…" at bounding box center [374, 195] width 749 height 390
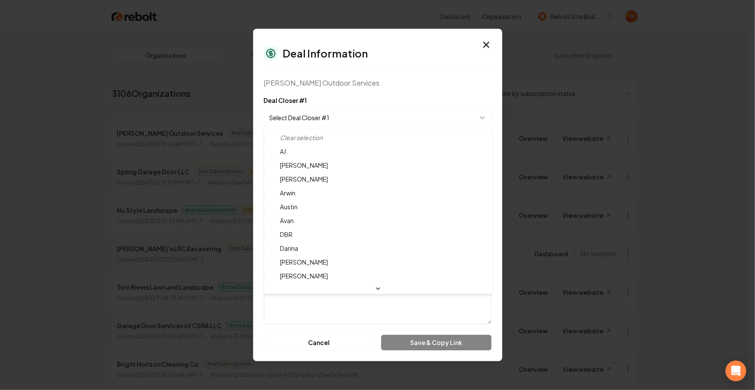
select select "**********"
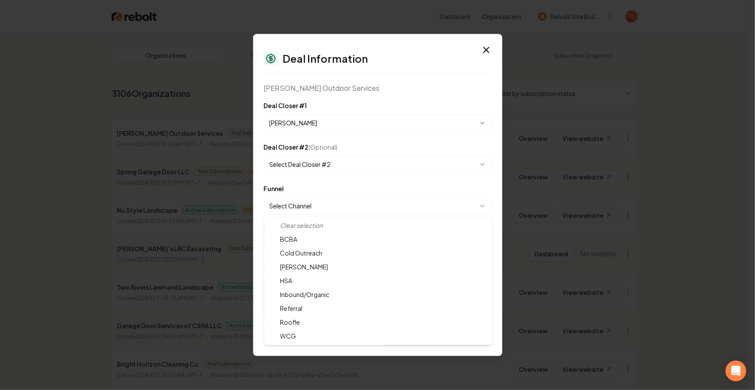
click at [301, 198] on body "Dashboard Organization Rebolt Site Builder Organizations Spam Review SMM Ongoin…" at bounding box center [374, 195] width 749 height 390
select select "**********"
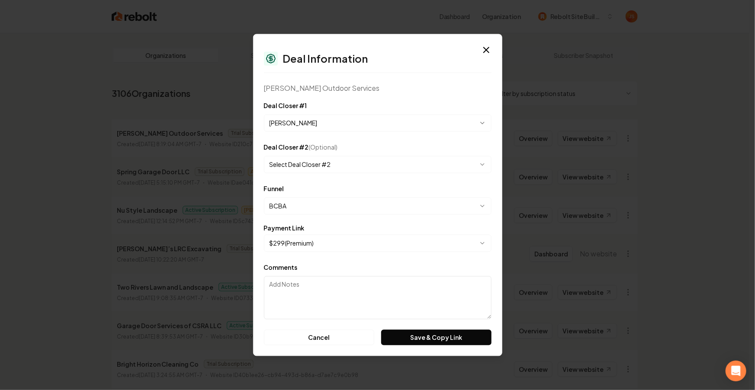
click at [297, 240] on body "Dashboard Organization Rebolt Site Builder Organizations Spam Review SMM Ongoin…" at bounding box center [374, 195] width 749 height 390
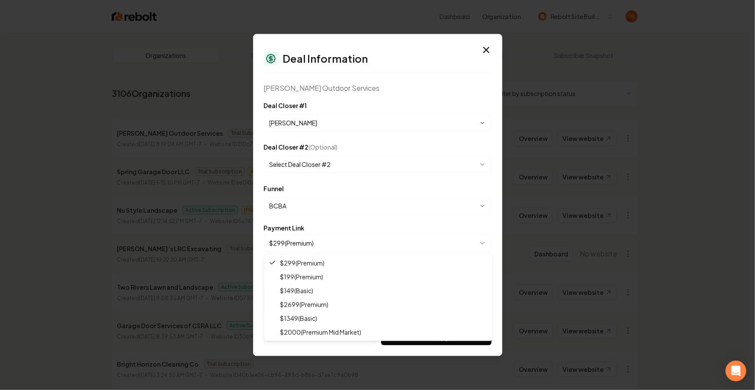
select select "**********"
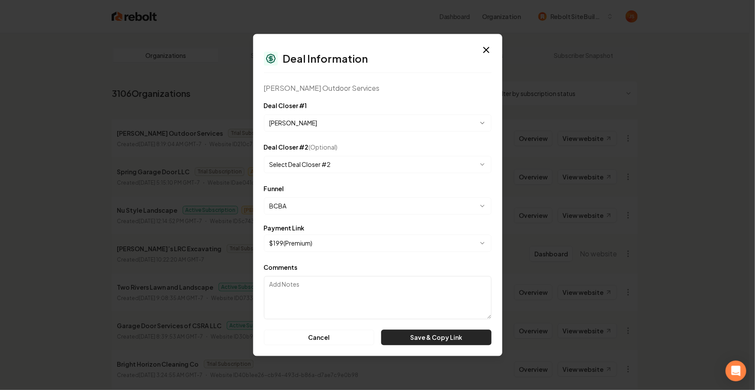
drag, startPoint x: 434, startPoint y: 350, endPoint x: 432, endPoint y: 343, distance: 6.6
click at [434, 349] on div "**********" at bounding box center [377, 195] width 249 height 322
click at [432, 343] on button "Save & Copy Link" at bounding box center [436, 338] width 110 height 16
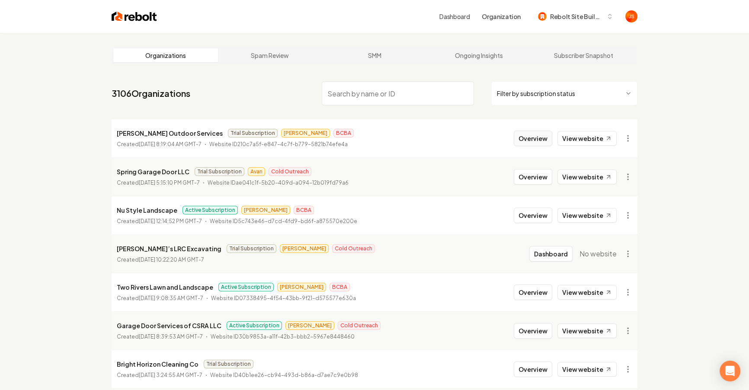
click at [526, 143] on button "Overview" at bounding box center [533, 139] width 38 height 16
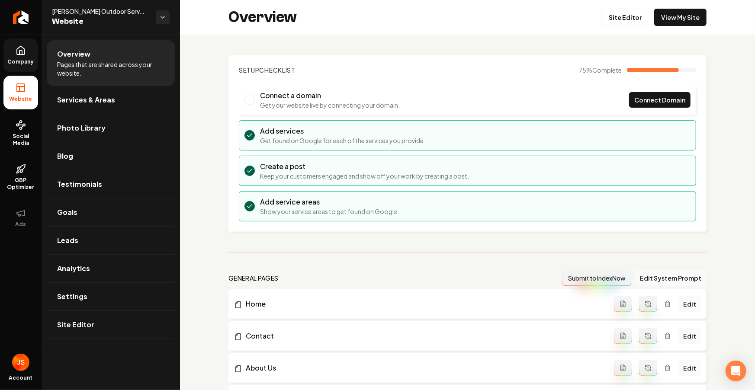
click at [16, 55] on icon at bounding box center [21, 50] width 10 height 10
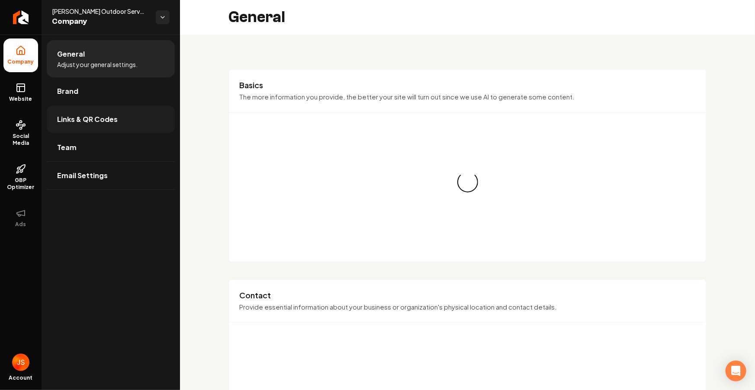
click at [64, 115] on span "Links & QR Codes" at bounding box center [87, 119] width 61 height 10
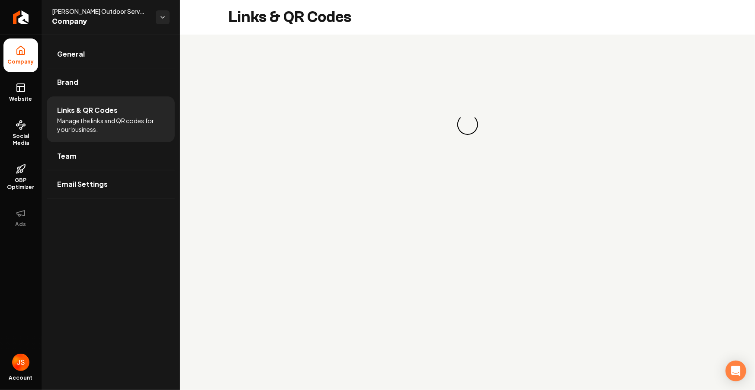
click at [485, 133] on div "Loading... Loading..." at bounding box center [467, 124] width 478 height 138
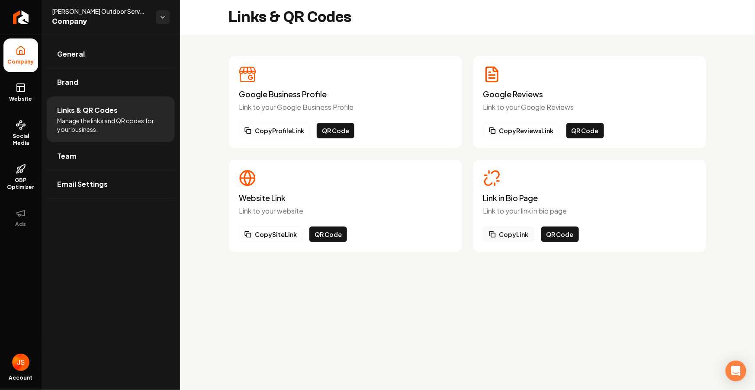
click at [512, 237] on button "Copy Link" at bounding box center [508, 235] width 51 height 16
click at [511, 236] on button "Copy Link" at bounding box center [508, 235] width 51 height 16
click at [19, 121] on icon at bounding box center [21, 125] width 10 height 10
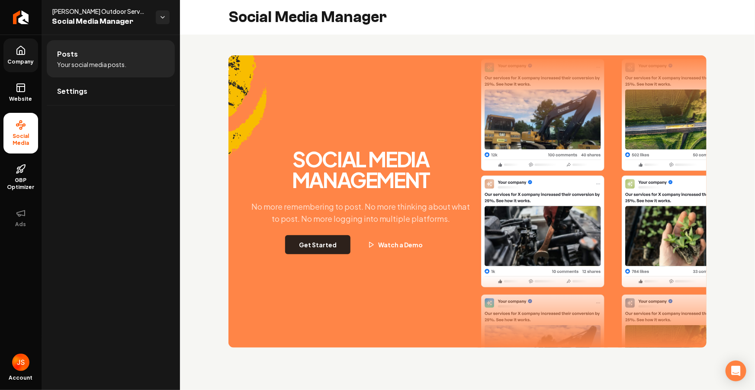
click at [333, 249] on button "Get Started" at bounding box center [317, 244] width 65 height 19
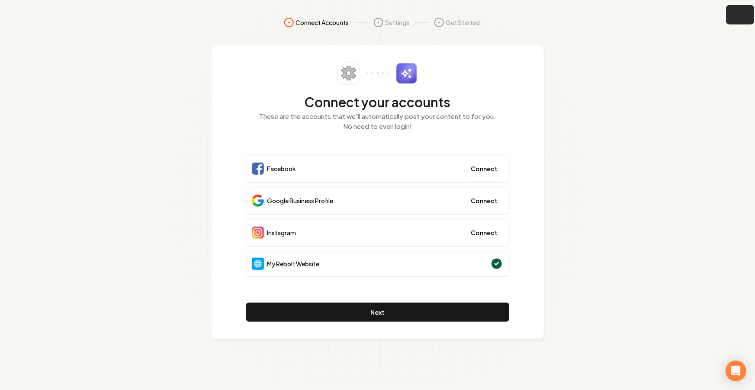
click at [738, 18] on icon "button" at bounding box center [737, 15] width 11 height 11
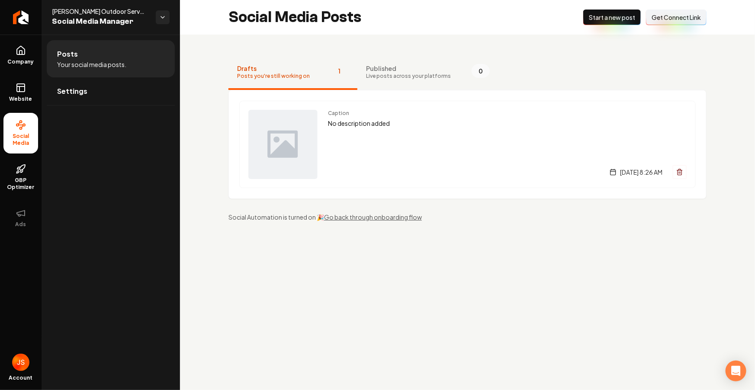
click at [680, 18] on span "Get Connect Link" at bounding box center [675, 17] width 49 height 9
click at [16, 100] on span "Website" at bounding box center [21, 99] width 30 height 7
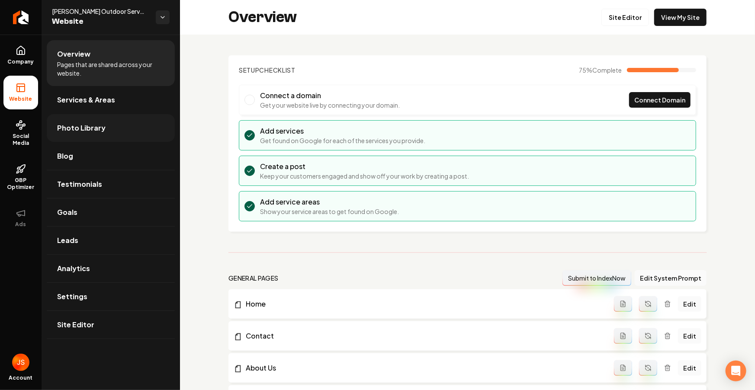
click at [99, 128] on span "Photo Library" at bounding box center [81, 128] width 48 height 10
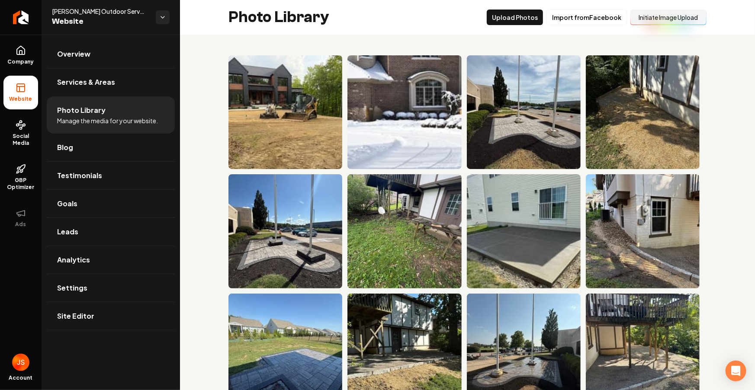
click at [641, 13] on button "Initiate Image Upload" at bounding box center [668, 18] width 76 height 16
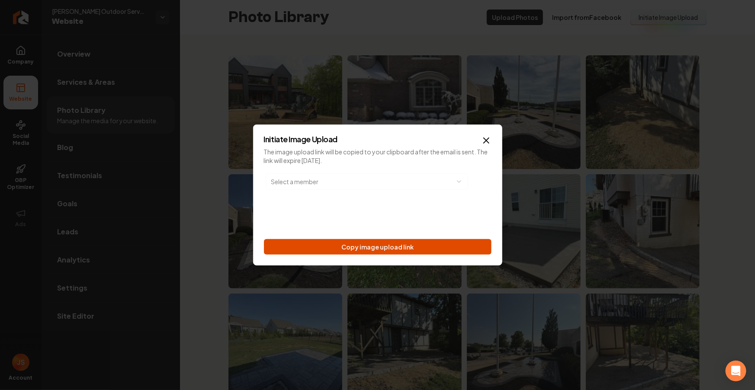
click at [390, 252] on button "Copy image upload link" at bounding box center [377, 247] width 227 height 16
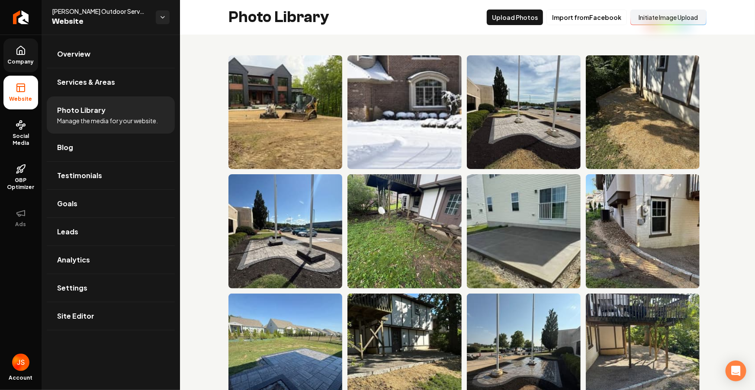
click at [31, 55] on link "Company" at bounding box center [20, 55] width 35 height 34
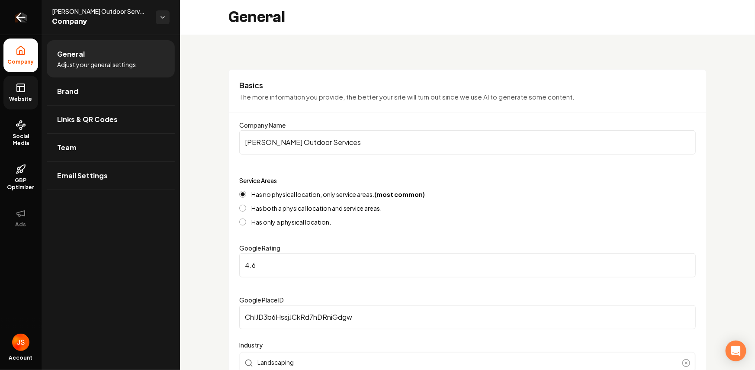
click at [0, 11] on link "Return to dashboard" at bounding box center [21, 17] width 42 height 35
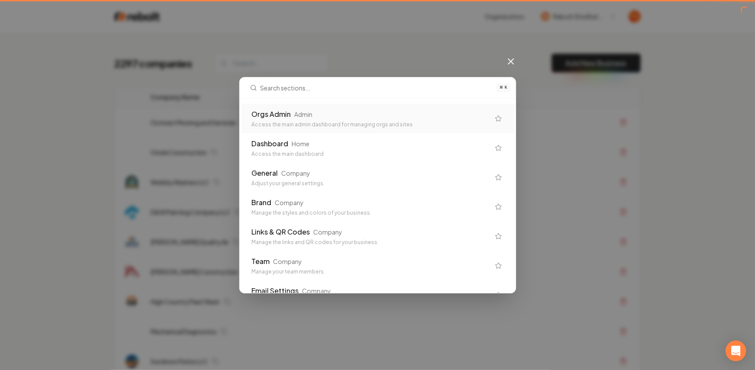
click at [256, 101] on div "Orgs Admin Admin Access the main admin dashboard for managing orgs and sites Da…" at bounding box center [378, 196] width 276 height 194
click at [268, 113] on div "Orgs Admin" at bounding box center [271, 114] width 39 height 10
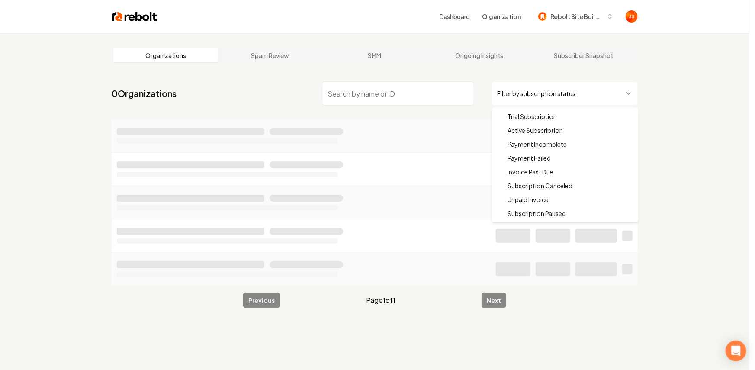
click at [522, 98] on html "Dashboard Organization Rebolt Site Builder Organizations Spam Review SMM Ongoin…" at bounding box center [377, 185] width 755 height 370
drag, startPoint x: 523, startPoint y: 129, endPoint x: 512, endPoint y: 128, distance: 11.3
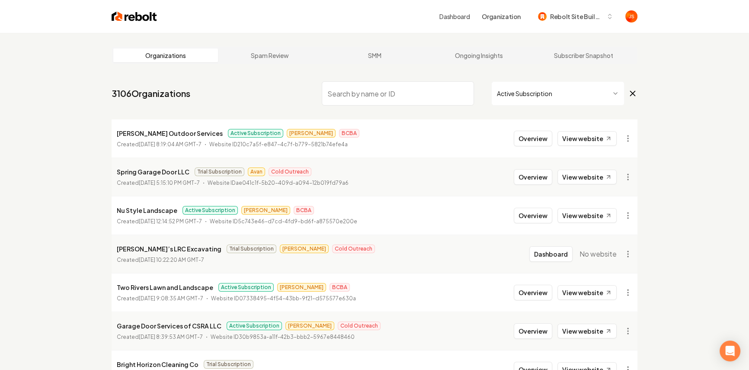
click at [415, 96] on input "search" at bounding box center [398, 93] width 152 height 24
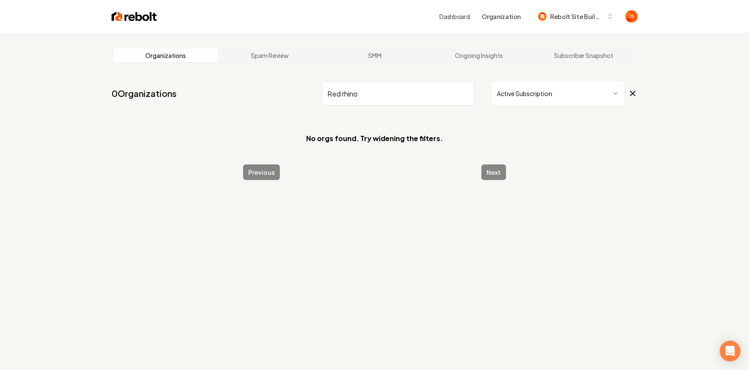
click at [428, 91] on input "Red rhino" at bounding box center [398, 93] width 152 height 24
drag, startPoint x: 420, startPoint y: 93, endPoint x: 356, endPoint y: 90, distance: 64.1
click at [357, 90] on input "Red rhino" at bounding box center [398, 93] width 152 height 24
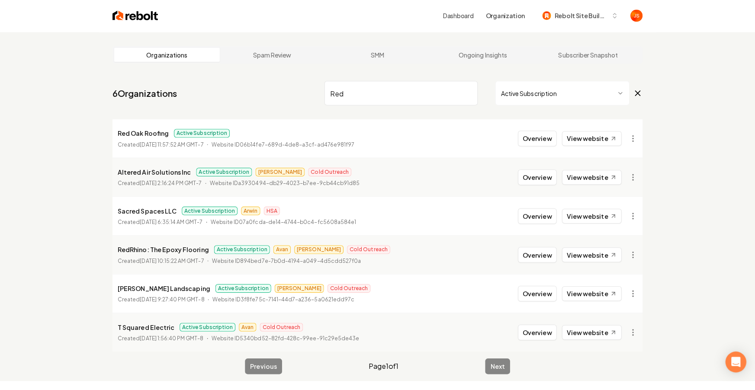
scroll to position [12, 0]
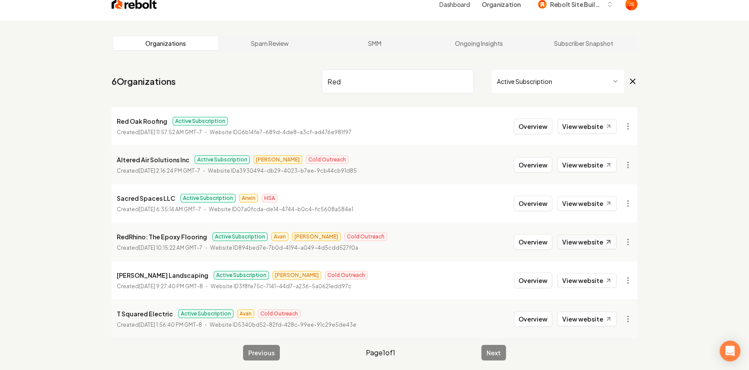
type input "Red"
click at [579, 242] on link "View website" at bounding box center [586, 241] width 59 height 15
click at [467, 75] on input "Red" at bounding box center [398, 81] width 152 height 24
drag, startPoint x: 460, startPoint y: 77, endPoint x: 465, endPoint y: 80, distance: 6.2
click at [460, 77] on input "Red" at bounding box center [398, 81] width 152 height 24
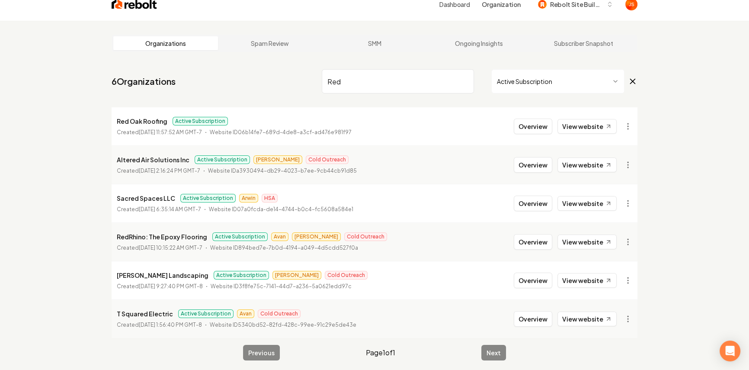
click at [465, 81] on input "Red" at bounding box center [398, 81] width 152 height 24
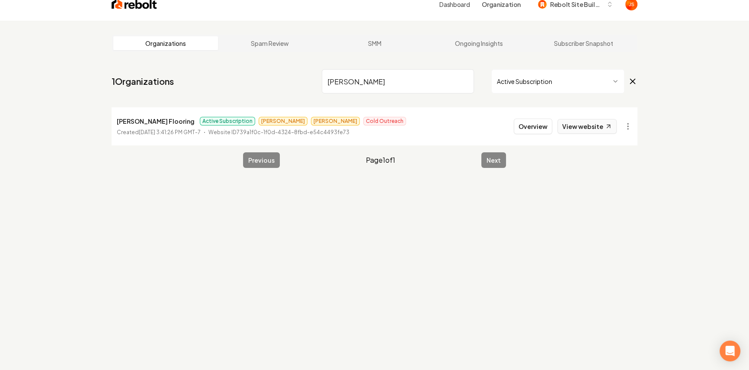
type input "langdon"
click at [576, 125] on link "View website" at bounding box center [586, 126] width 59 height 15
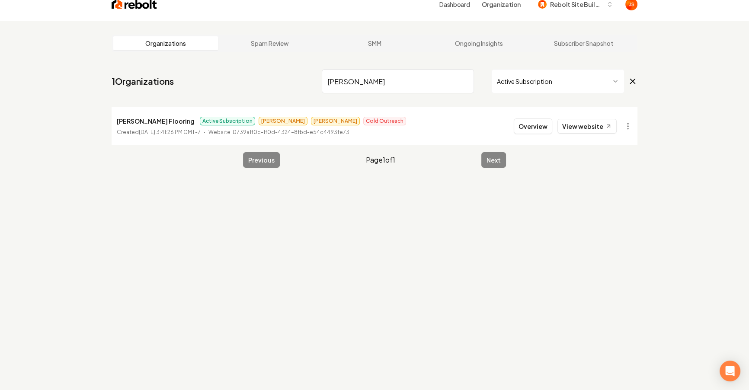
click at [534, 83] on html "Dashboard Organization Rebolt Site Builder Organizations Spam Review SMM Ongoin…" at bounding box center [374, 183] width 749 height 390
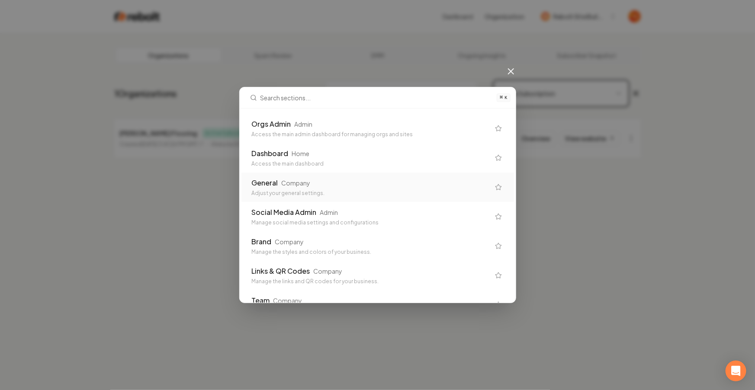
click at [302, 195] on div "Adjust your general settings." at bounding box center [371, 193] width 238 height 7
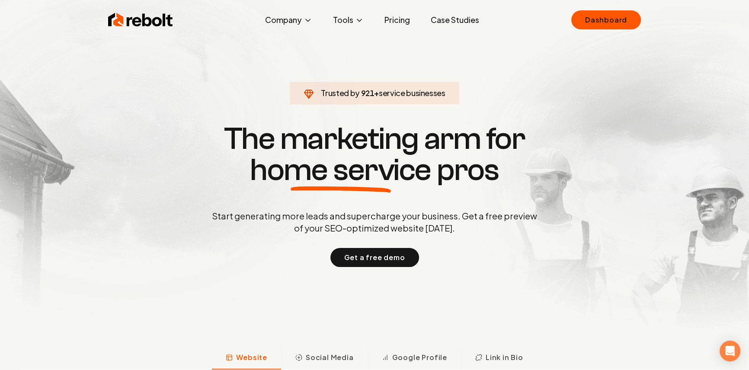
click at [514, 82] on section "Trusted by 921 + service businesses The marketing arm for home service pros Sta…" at bounding box center [374, 194] width 429 height 333
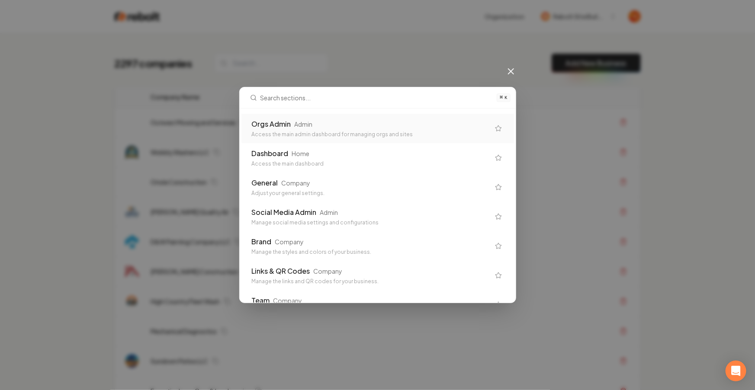
click at [298, 121] on div "Admin" at bounding box center [303, 124] width 18 height 9
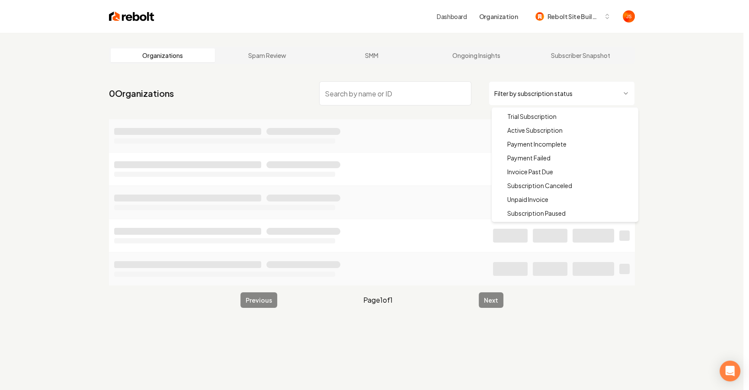
click at [523, 96] on html "Dashboard Organization Rebolt Site Builder Organizations Spam Review SMM Ongoin…" at bounding box center [374, 195] width 749 height 390
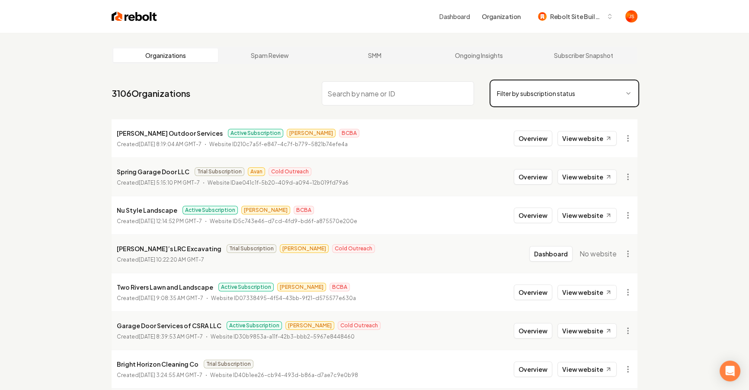
click at [442, 118] on html "Dashboard Organization Rebolt Site Builder Organizations Spam Review SMM Ongoin…" at bounding box center [374, 195] width 749 height 390
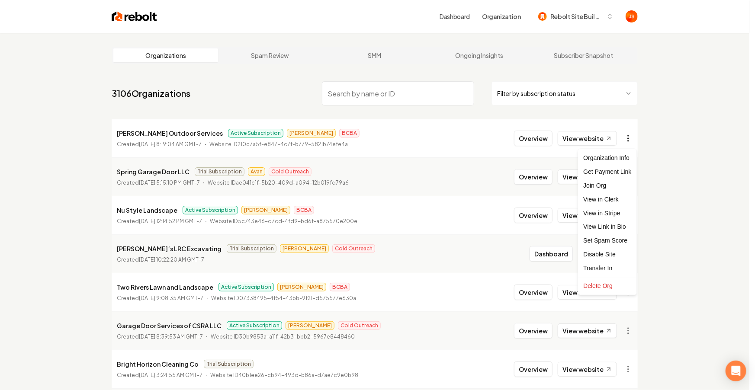
click at [630, 136] on html "Dashboard Organization Rebolt Site Builder Organizations Spam Review SMM Ongoin…" at bounding box center [377, 195] width 755 height 390
drag, startPoint x: 662, startPoint y: 152, endPoint x: 643, endPoint y: 144, distance: 20.2
click at [660, 152] on html "Dashboard Organization Rebolt Site Builder Organizations Spam Review SMM Ongoin…" at bounding box center [377, 195] width 755 height 390
click at [630, 136] on html "Dashboard Organization Rebolt Site Builder Organizations Spam Review SMM Ongoin…" at bounding box center [374, 195] width 749 height 390
click at [671, 154] on html "Dashboard Organization Rebolt Site Builder Organizations Spam Review SMM Ongoin…" at bounding box center [377, 195] width 755 height 390
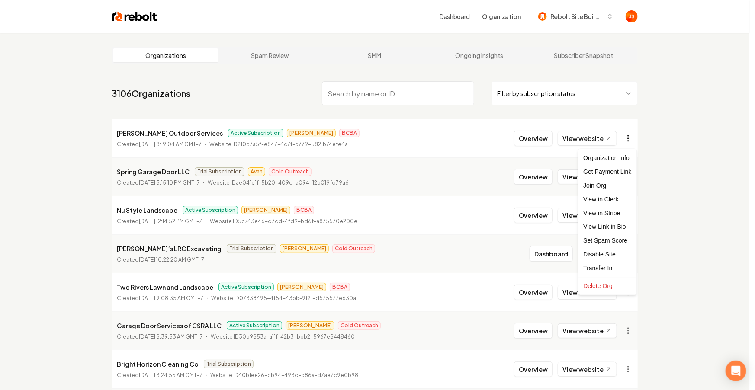
click at [632, 135] on html "Dashboard Organization Rebolt Site Builder Organizations Spam Review SMM Ongoin…" at bounding box center [377, 195] width 755 height 390
drag, startPoint x: 660, startPoint y: 129, endPoint x: 654, endPoint y: 133, distance: 7.2
click at [659, 130] on html "Dashboard Organization Rebolt Site Builder Organizations Spam Review SMM Ongoin…" at bounding box center [377, 195] width 755 height 390
click at [628, 137] on html "Dashboard Organization Rebolt Site Builder Organizations Spam Review SMM Ongoin…" at bounding box center [377, 195] width 755 height 390
click at [680, 151] on html "Dashboard Organization Rebolt Site Builder Organizations Spam Review SMM Ongoin…" at bounding box center [377, 195] width 755 height 390
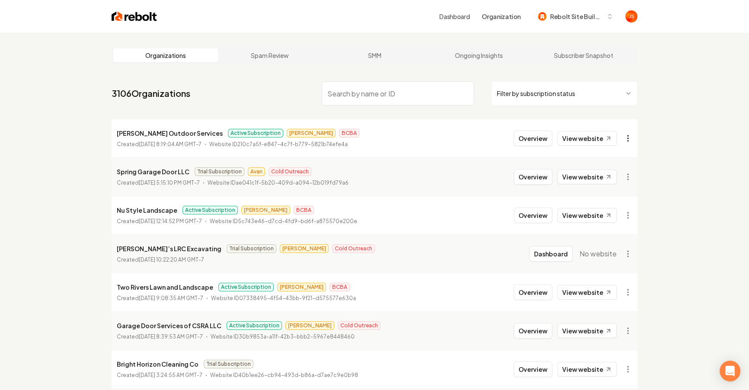
click at [630, 139] on html "Dashboard Organization Rebolt Site Builder Organizations Spam Review SMM Ongoin…" at bounding box center [374, 195] width 749 height 390
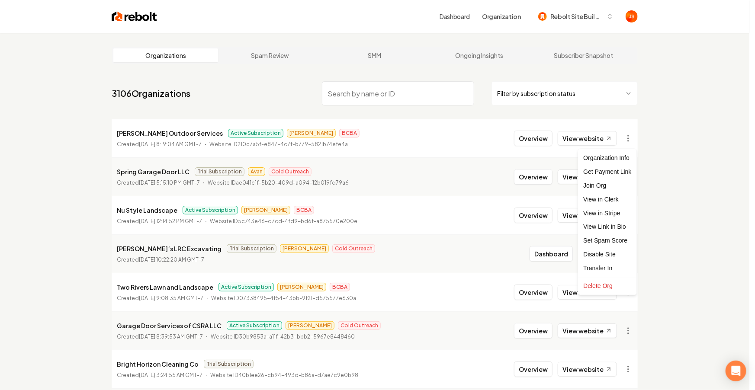
click at [489, 124] on html "Dashboard Organization Rebolt Site Builder Organizations Spam Review SMM Ongoin…" at bounding box center [377, 195] width 755 height 390
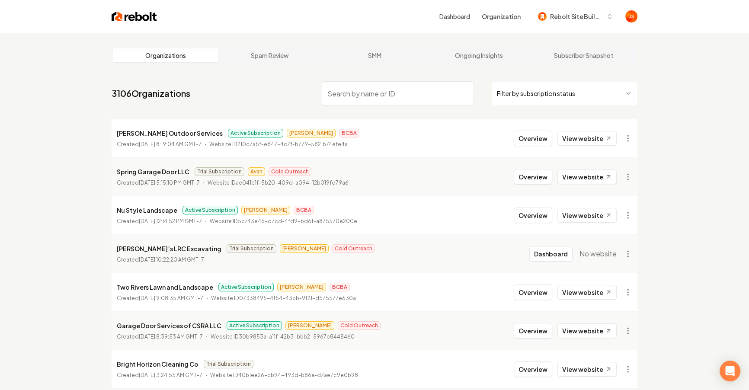
click at [543, 141] on button "Overview" at bounding box center [533, 139] width 38 height 16
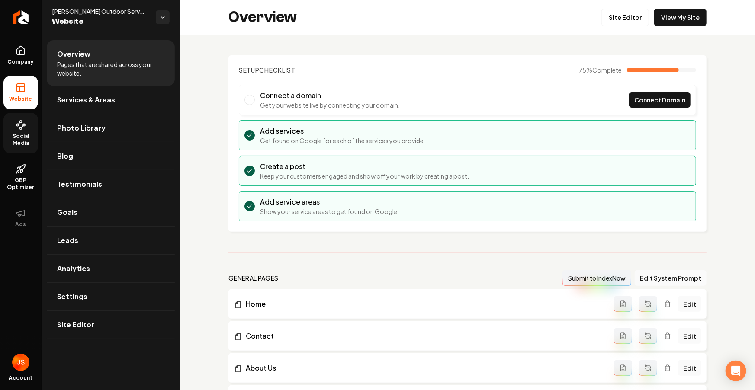
click at [16, 122] on icon at bounding box center [21, 125] width 10 height 10
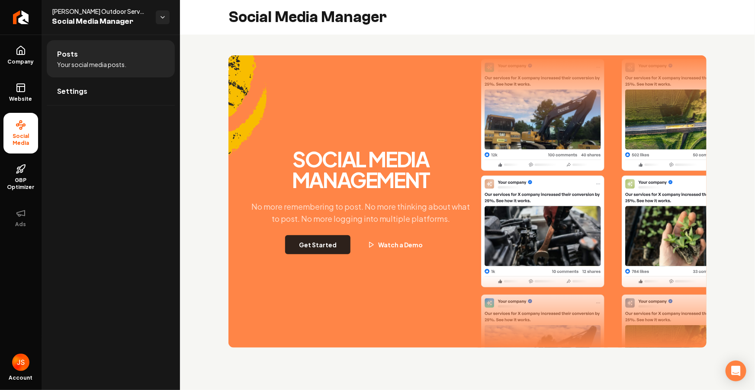
click at [325, 249] on button "Get Started" at bounding box center [317, 244] width 65 height 19
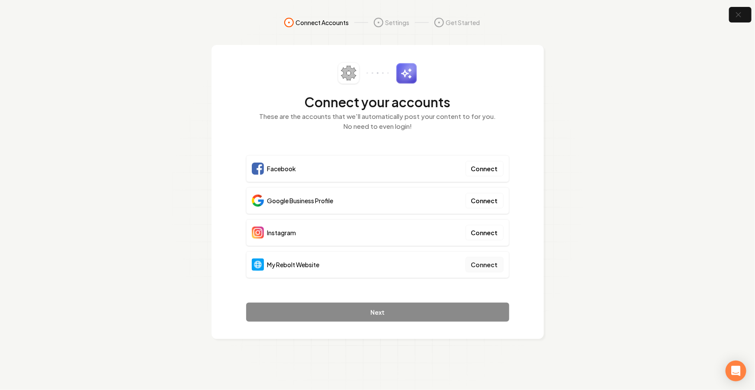
click at [477, 261] on button "Connect" at bounding box center [484, 265] width 38 height 16
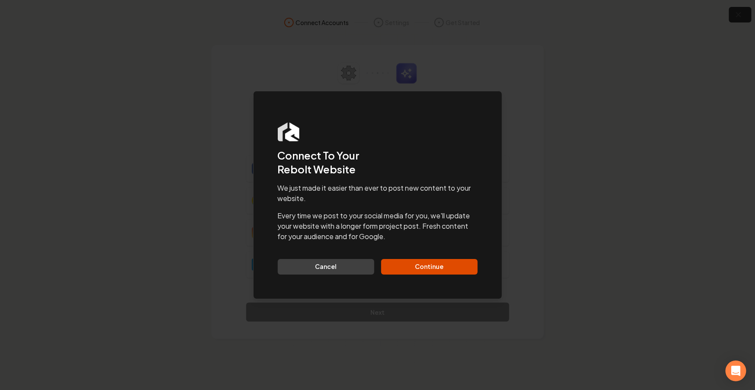
click at [422, 256] on div "We just made it easier than ever to post new content to your website. Every tim…" at bounding box center [378, 229] width 200 height 92
click at [420, 266] on button "Continue" at bounding box center [429, 267] width 96 height 16
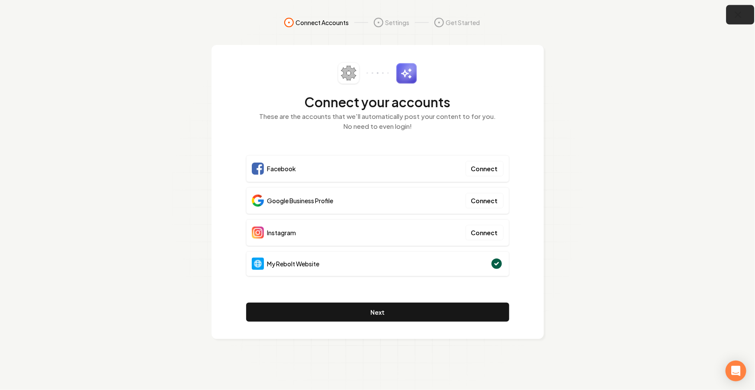
click at [737, 14] on icon "button" at bounding box center [738, 15] width 6 height 6
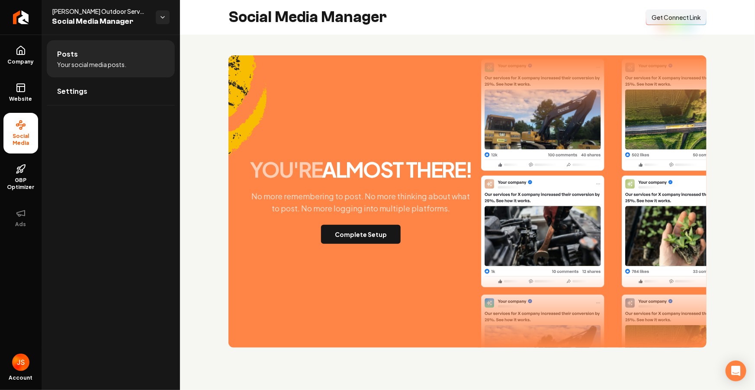
click at [665, 22] on button "Connect Link Get Connect Link" at bounding box center [676, 18] width 61 height 16
click at [374, 230] on button "Complete Setup" at bounding box center [361, 234] width 80 height 19
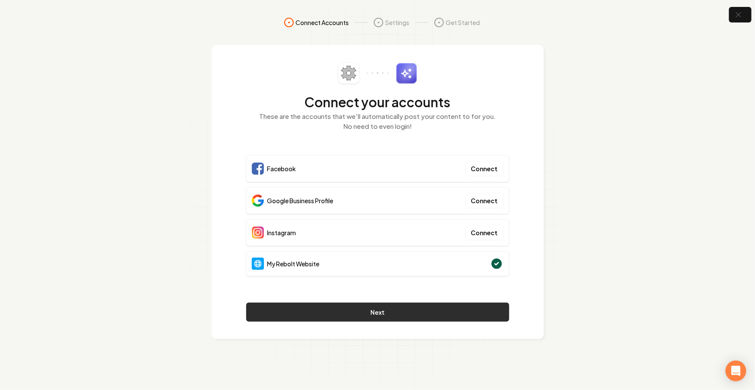
click at [375, 315] on button "Next" at bounding box center [377, 312] width 263 height 19
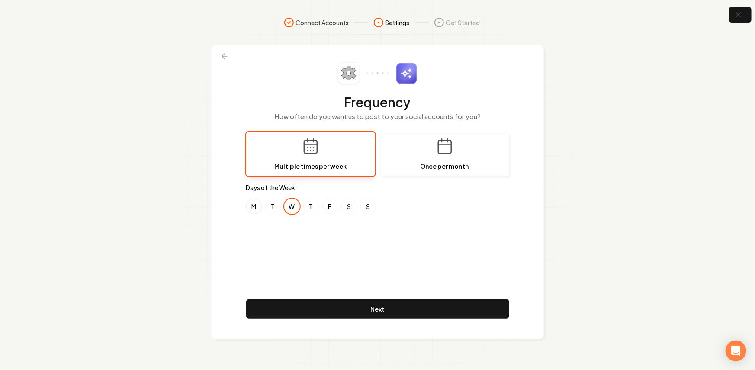
click at [255, 210] on button "M" at bounding box center [254, 206] width 16 height 16
click at [333, 207] on button "F" at bounding box center [330, 206] width 16 height 16
drag, startPoint x: 255, startPoint y: 207, endPoint x: 259, endPoint y: 206, distance: 4.4
click at [256, 206] on button "M" at bounding box center [254, 206] width 16 height 16
click at [323, 205] on button "F" at bounding box center [330, 206] width 16 height 16
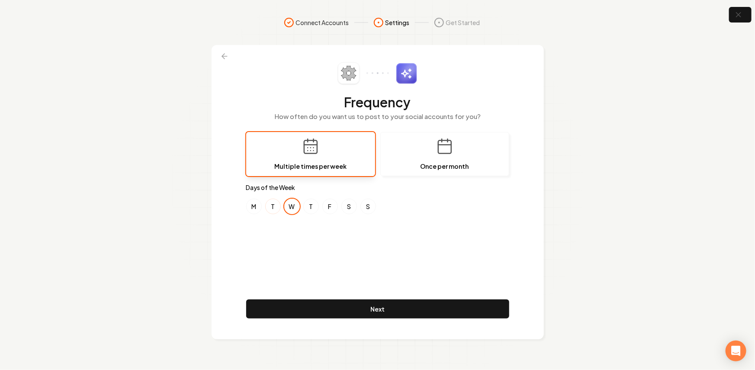
click at [274, 207] on button "T" at bounding box center [273, 206] width 16 height 16
click at [292, 208] on button "W" at bounding box center [292, 206] width 16 height 16
click at [328, 205] on button "F" at bounding box center [330, 206] width 16 height 16
click at [309, 240] on div "Frequency How often do you want us to post to your social accounts for you? Mul…" at bounding box center [377, 191] width 263 height 259
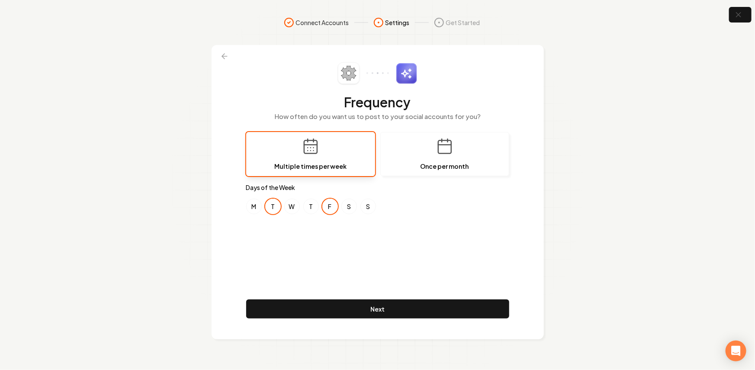
click at [311, 234] on div "Frequency How often do you want us to post to your social accounts for you? Mul…" at bounding box center [377, 191] width 263 height 259
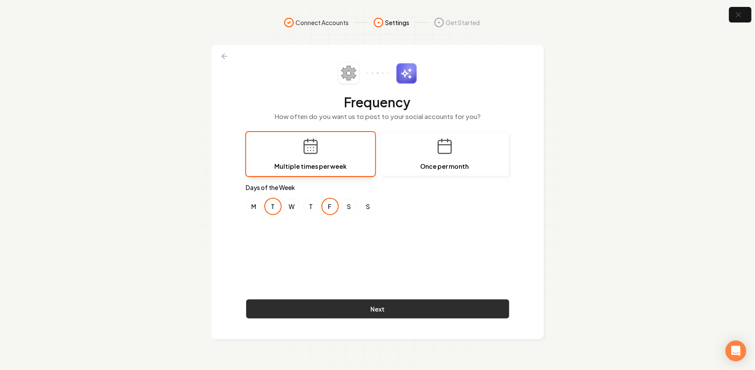
click at [381, 308] on button "Next" at bounding box center [377, 308] width 263 height 19
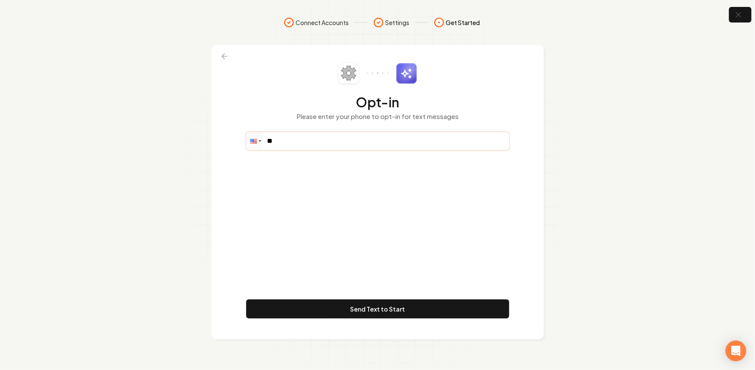
click at [298, 132] on input "**" at bounding box center [377, 140] width 262 height 17
click at [296, 136] on input "**" at bounding box center [377, 140] width 262 height 17
click at [281, 142] on input "**" at bounding box center [377, 140] width 262 height 17
paste input "**********"
type input "**********"
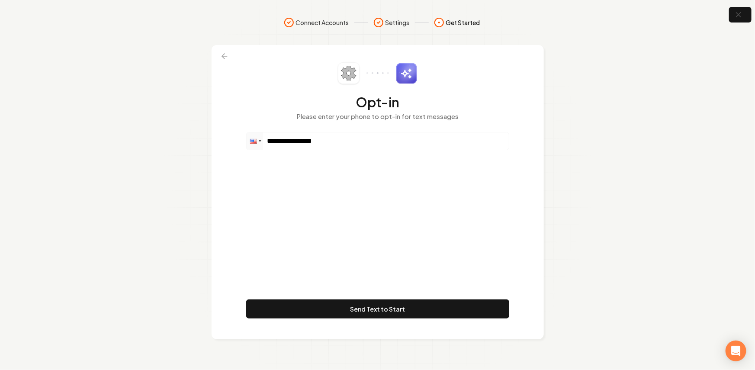
drag, startPoint x: 437, startPoint y: 203, endPoint x: 416, endPoint y: 264, distance: 64.4
click at [437, 204] on div "**********" at bounding box center [377, 191] width 263 height 259
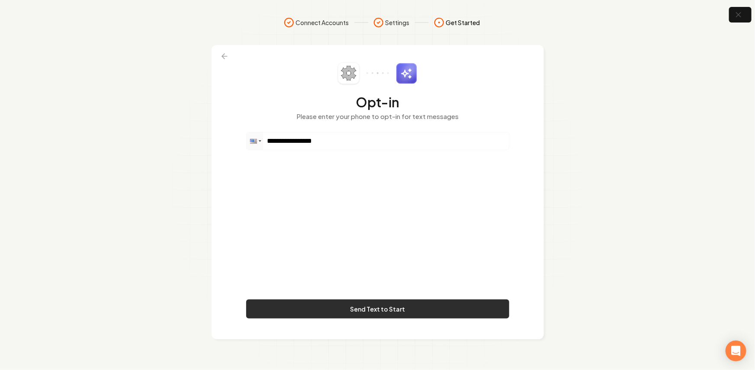
click at [354, 300] on button "Send Text to Start" at bounding box center [377, 308] width 263 height 19
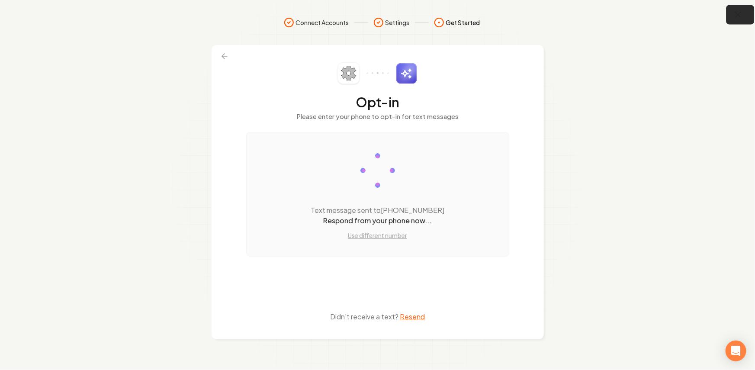
click at [741, 16] on icon "button" at bounding box center [737, 15] width 11 height 11
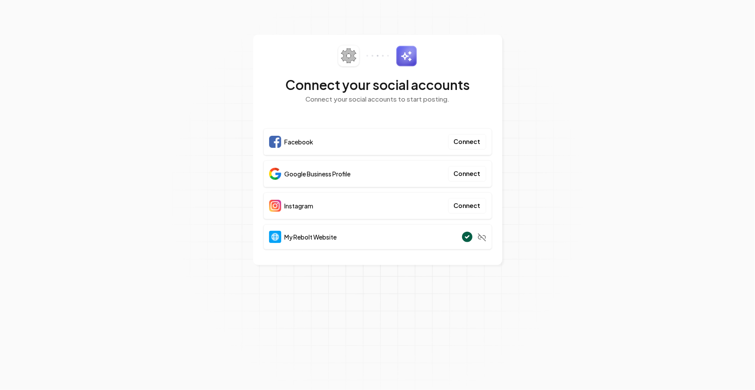
drag, startPoint x: 515, startPoint y: 104, endPoint x: 531, endPoint y: 99, distance: 16.3
click at [515, 104] on section "Connect your social accounts Connect your social accounts to start posting. Fac…" at bounding box center [377, 195] width 755 height 390
drag, startPoint x: 542, startPoint y: 99, endPoint x: 648, endPoint y: 14, distance: 135.7
click at [547, 96] on section "Connect your social accounts Connect your social accounts to start posting. Fac…" at bounding box center [377, 195] width 755 height 390
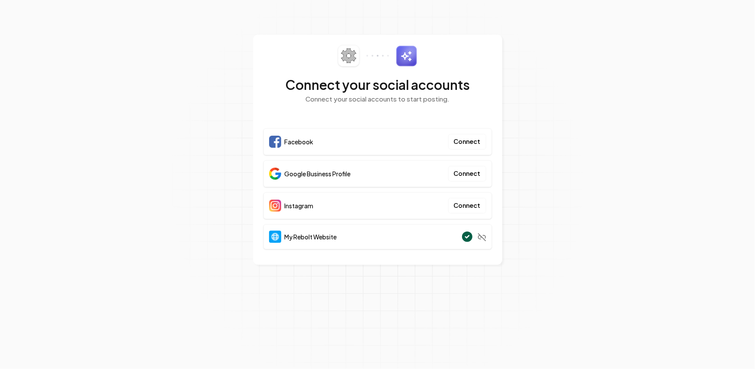
click at [498, 136] on div "Connect your social accounts Connect your social accounts to start posting. Fac…" at bounding box center [377, 150] width 249 height 230
click at [467, 172] on button "Connect" at bounding box center [467, 174] width 38 height 16
click at [522, 144] on section "Connect your social accounts Connect your social accounts to start posting. Fac…" at bounding box center [377, 185] width 755 height 370
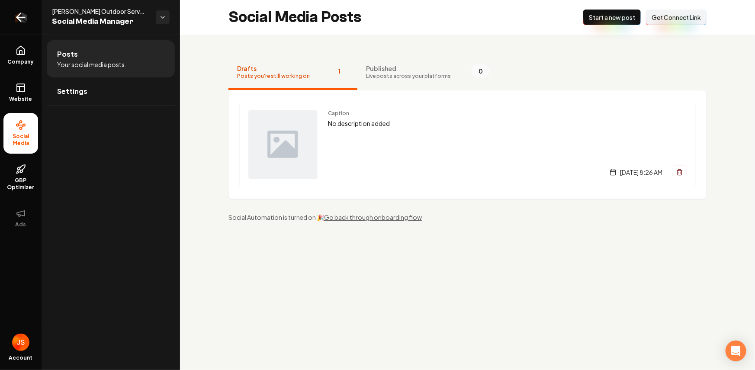
click at [31, 15] on link "Return to dashboard" at bounding box center [21, 17] width 42 height 35
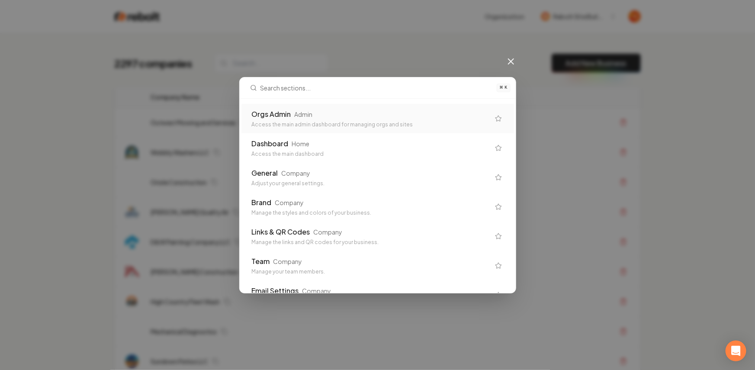
click at [398, 109] on div "Orgs Admin Admin" at bounding box center [371, 114] width 238 height 10
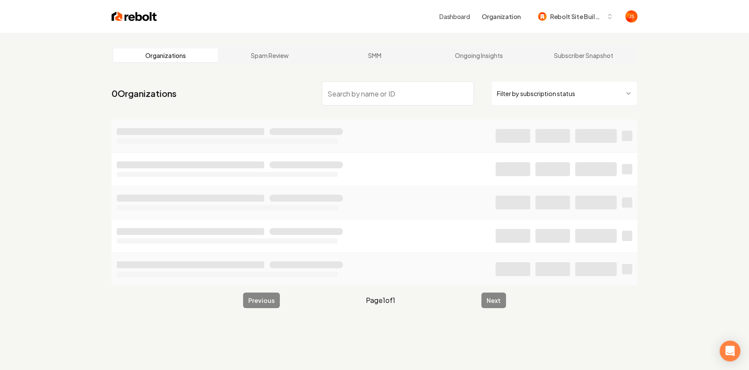
drag, startPoint x: 379, startPoint y: 92, endPoint x: 522, endPoint y: 107, distance: 143.9
click at [380, 92] on input "search" at bounding box center [398, 93] width 152 height 24
click at [528, 104] on html "Dashboard Organization Rebolt Site Builder Organizations Spam Review SMM Ongoin…" at bounding box center [374, 185] width 749 height 370
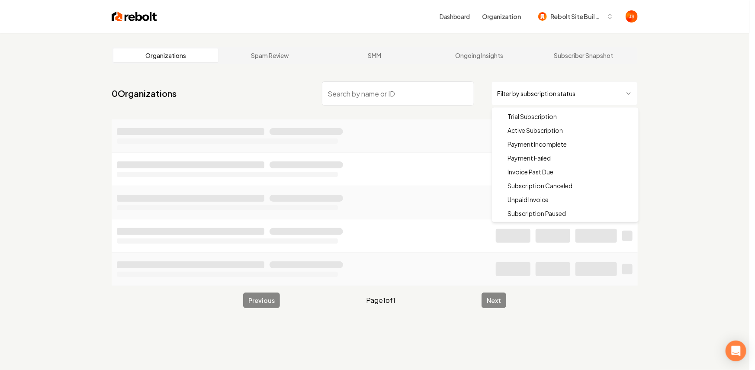
drag, startPoint x: 523, startPoint y: 127, endPoint x: 454, endPoint y: 103, distance: 72.3
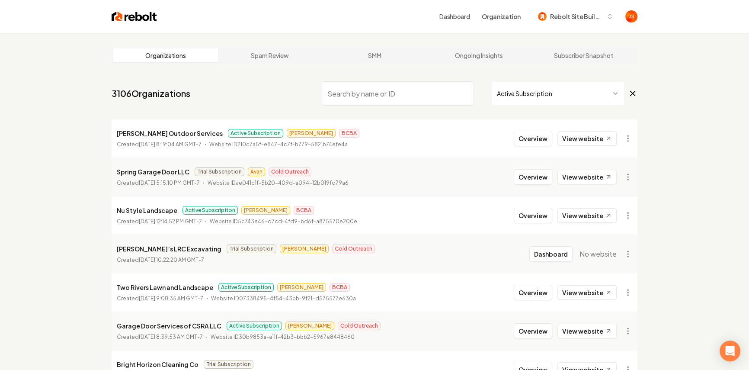
click at [444, 99] on input "search" at bounding box center [398, 93] width 152 height 24
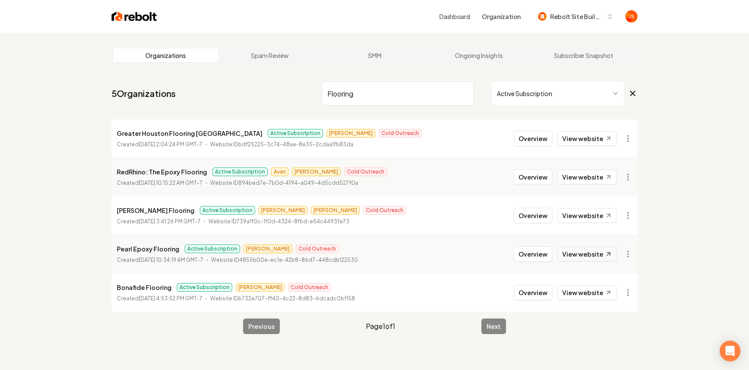
type input "Flooring"
click at [576, 255] on link "View website" at bounding box center [586, 253] width 59 height 15
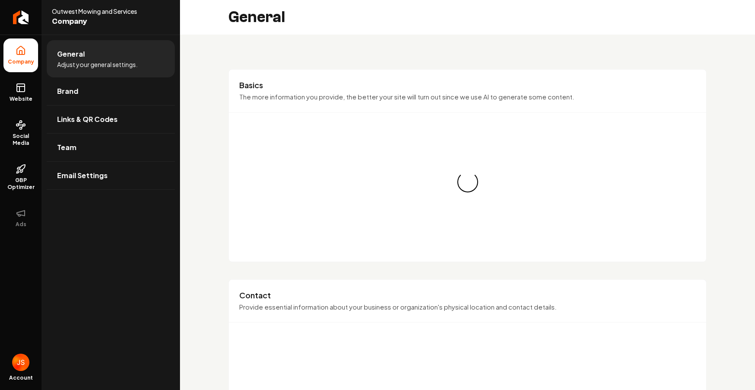
click at [19, 21] on icon "Return to dashboard" at bounding box center [20, 17] width 7 height 7
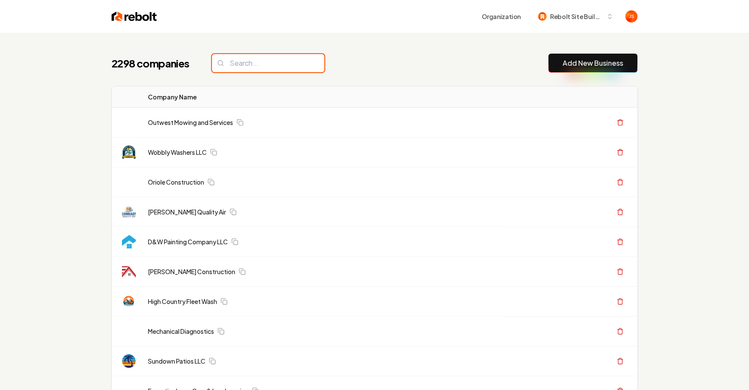
click at [283, 68] on input "search" at bounding box center [268, 63] width 112 height 18
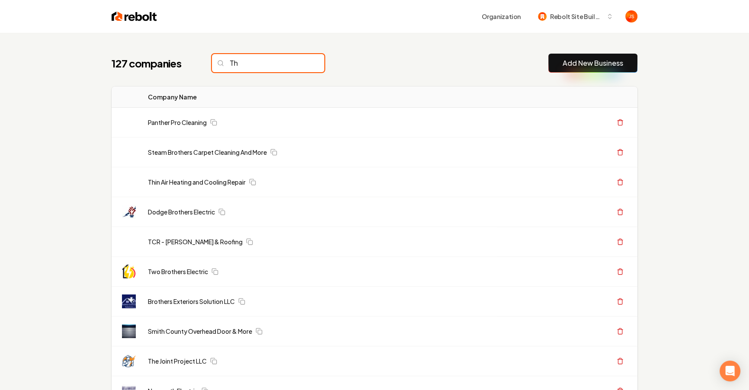
type input "T"
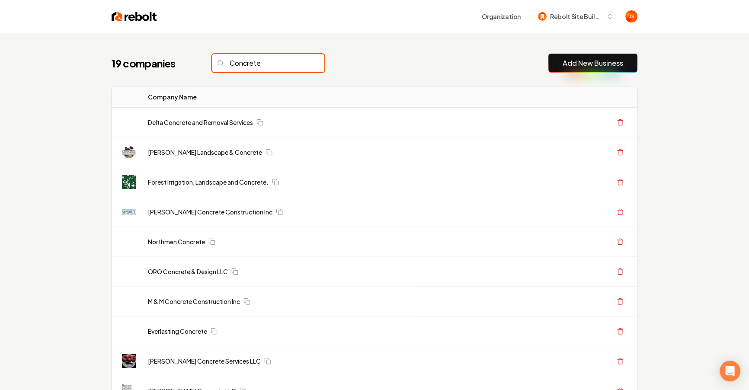
type input "Concrete"
click at [301, 61] on input "Concrete" at bounding box center [268, 63] width 112 height 18
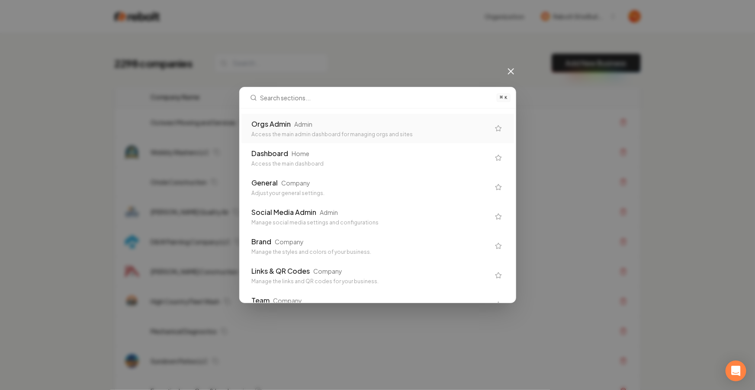
click at [288, 119] on div "Orgs Admin" at bounding box center [271, 124] width 39 height 10
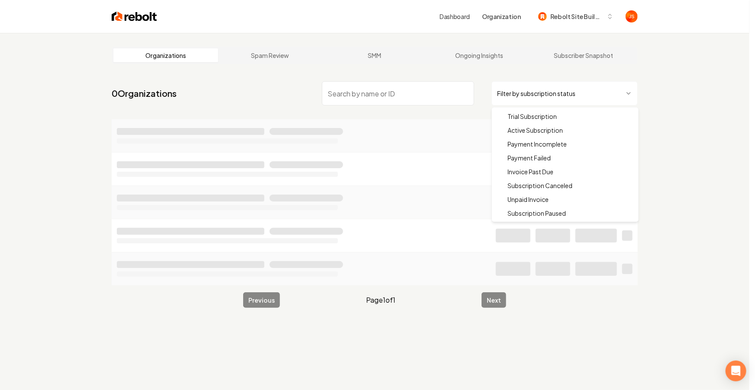
click at [547, 103] on html "Dashboard Organization Rebolt Site Builder Organizations Spam Review SMM Ongoin…" at bounding box center [377, 195] width 755 height 390
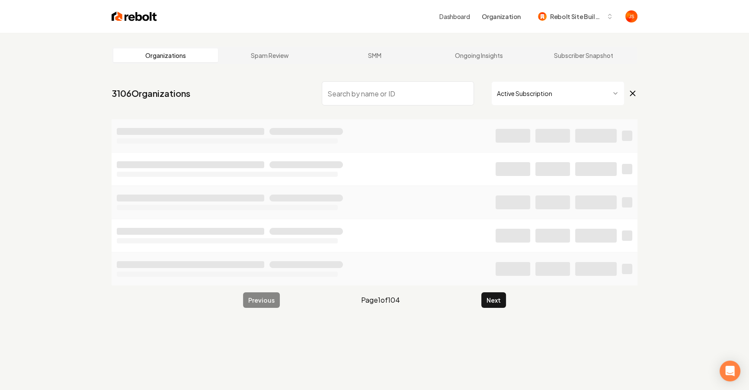
click at [414, 87] on input "search" at bounding box center [398, 93] width 152 height 24
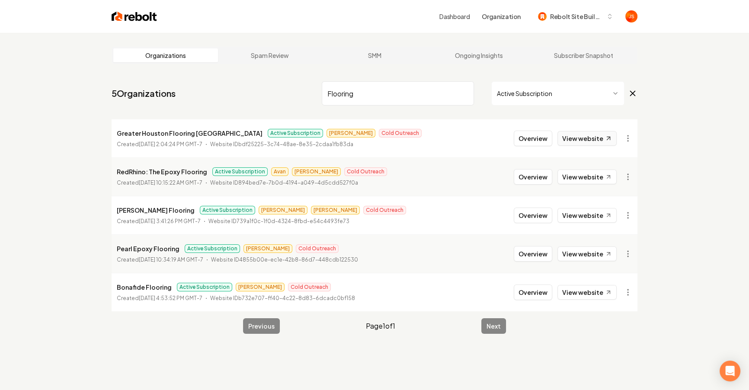
type input "Flooring"
click at [591, 139] on link "View website" at bounding box center [586, 138] width 59 height 15
click at [581, 252] on link "View website" at bounding box center [586, 253] width 59 height 15
click at [593, 294] on link "View website" at bounding box center [586, 292] width 59 height 15
click at [458, 91] on input "Flooring" at bounding box center [398, 93] width 152 height 24
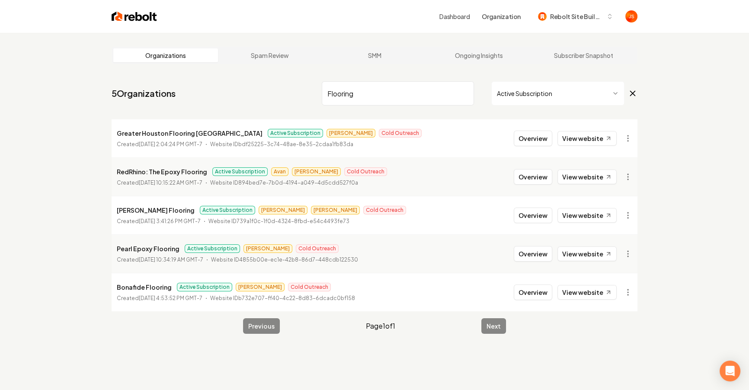
click at [461, 91] on input "Flooring" at bounding box center [398, 93] width 152 height 24
click at [464, 92] on input "Flooring" at bounding box center [398, 93] width 152 height 24
click at [464, 92] on input "search" at bounding box center [398, 93] width 152 height 24
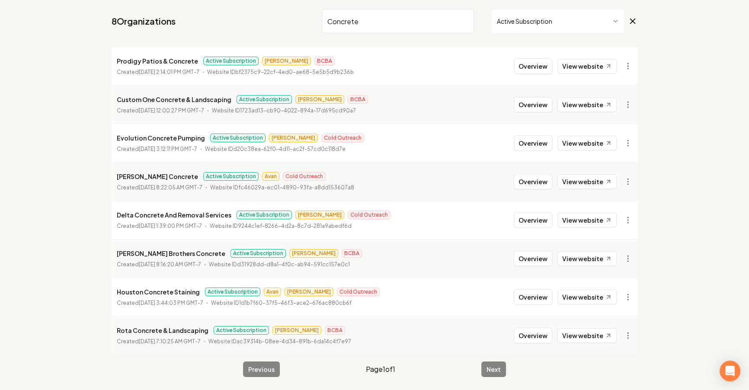
scroll to position [73, 0]
type input "Concrete"
click at [591, 291] on link "View website" at bounding box center [586, 296] width 59 height 15
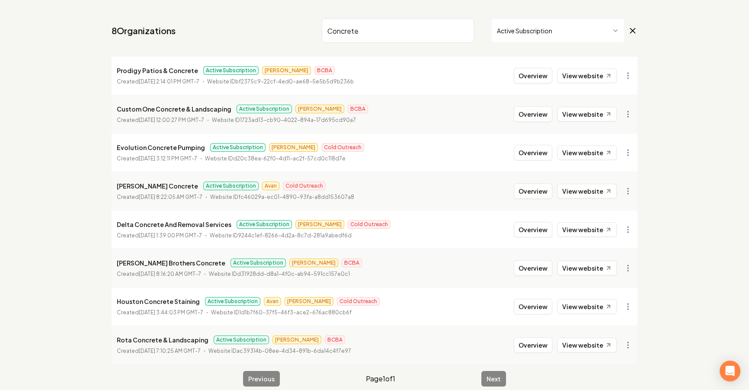
scroll to position [61, 0]
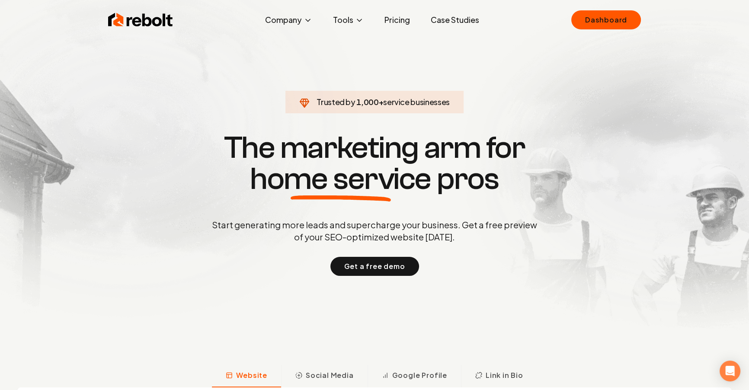
click at [442, 25] on link "Case Studies" at bounding box center [455, 19] width 62 height 17
